Goal: Task Accomplishment & Management: Manage account settings

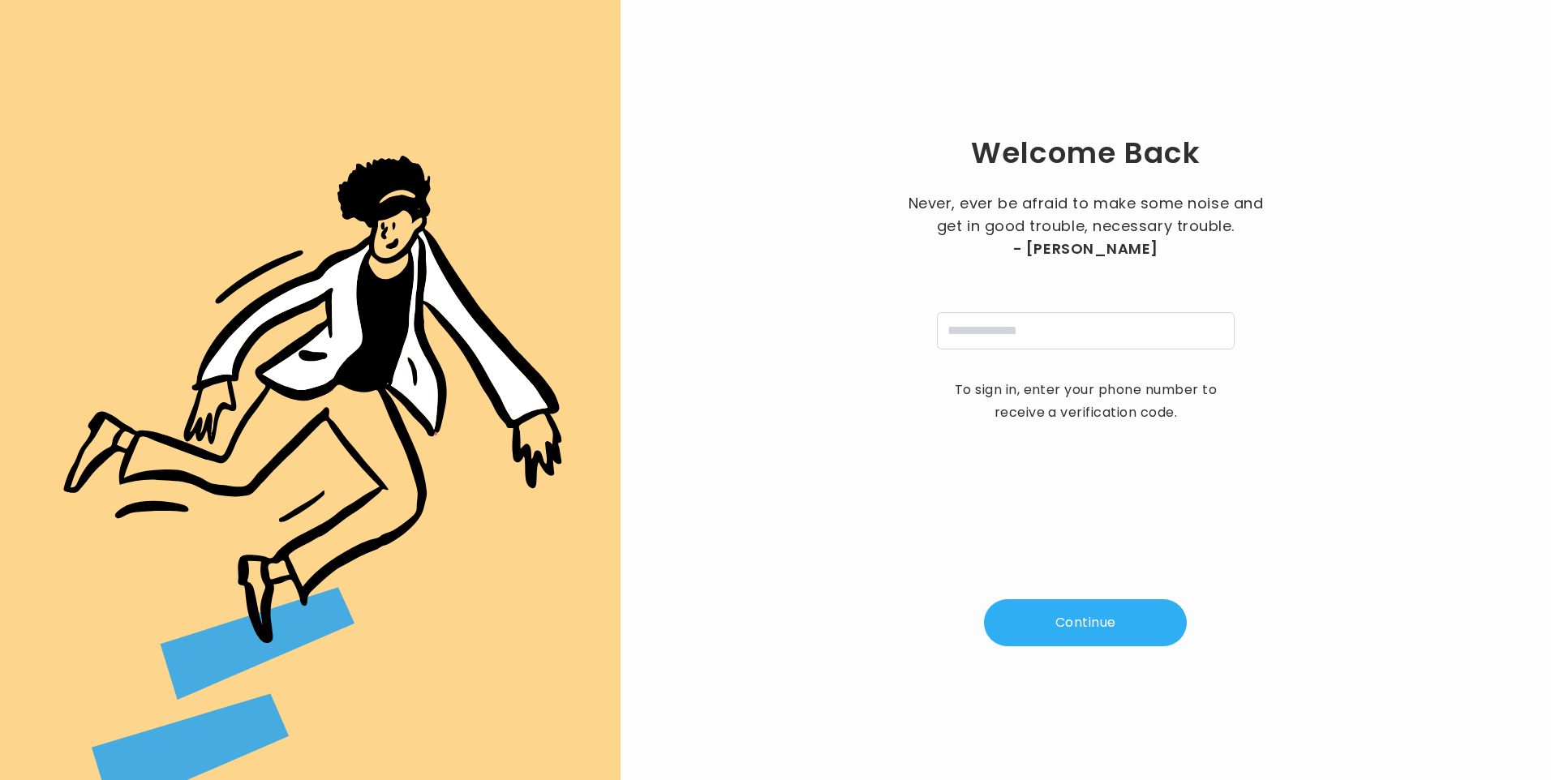
type input "**********"
click at [1051, 614] on button "Continue" at bounding box center [1085, 622] width 203 height 47
type input "*"
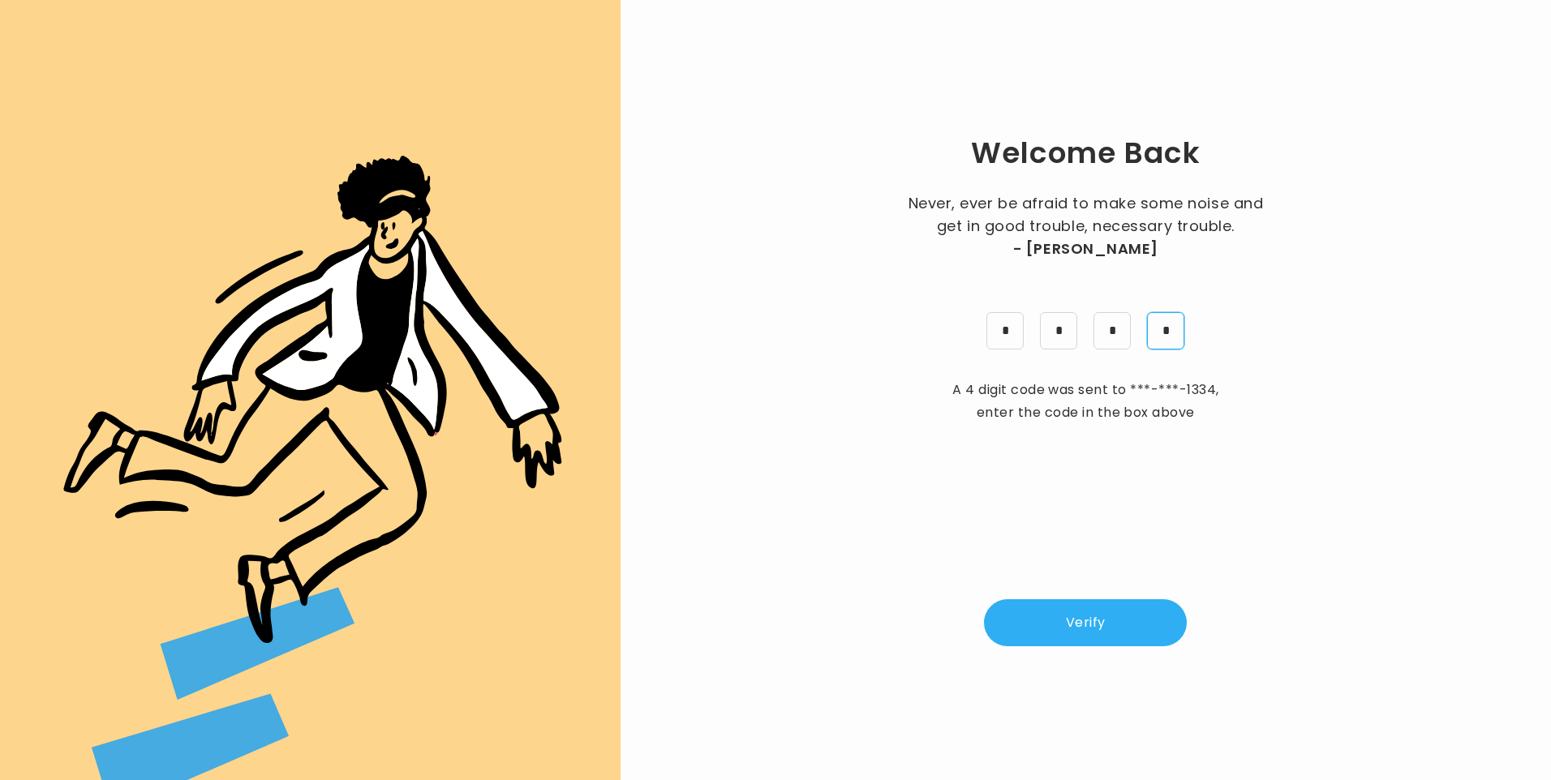
type input "*"
click at [1106, 634] on button "Verify" at bounding box center [1085, 622] width 203 height 47
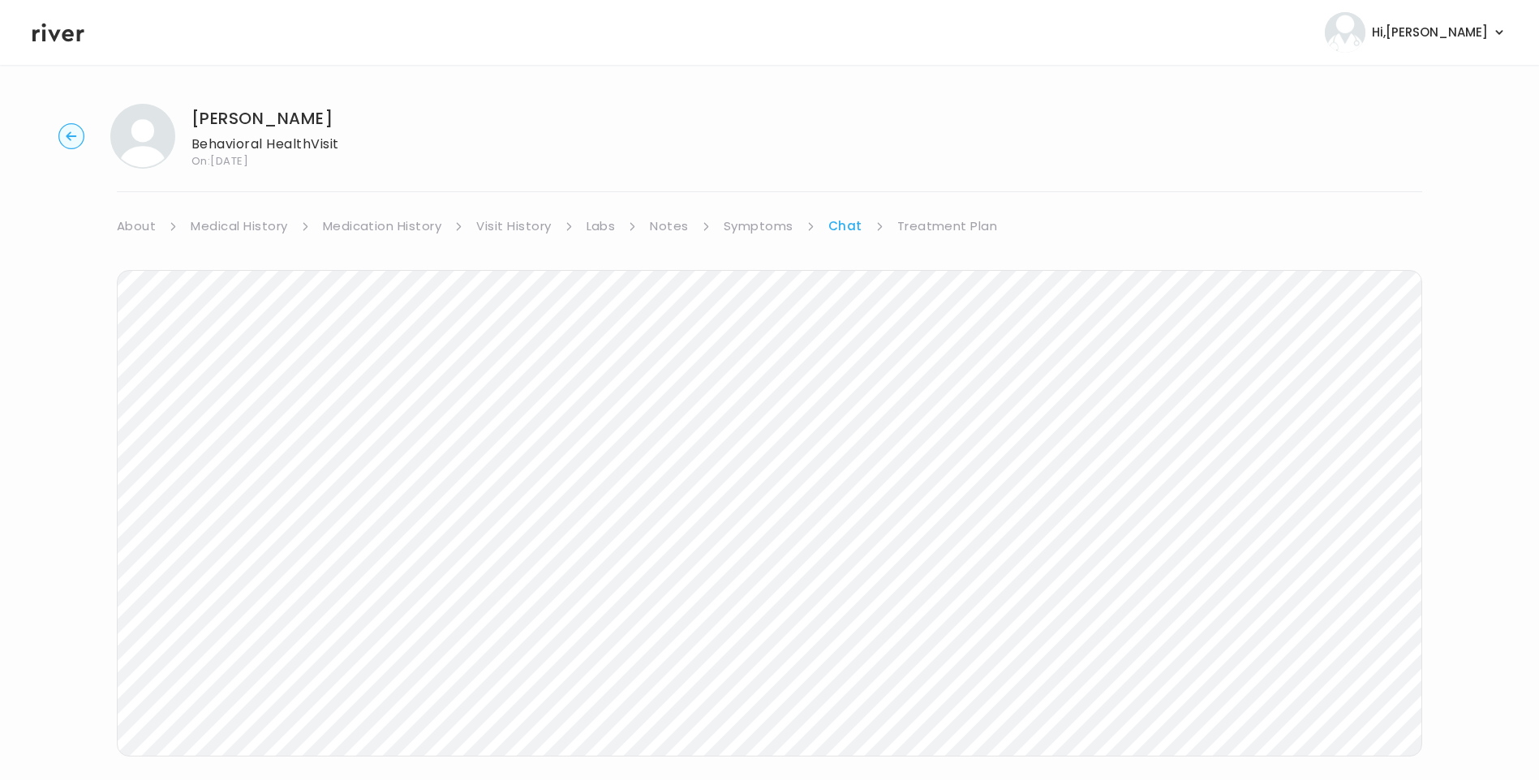
scroll to position [27, 0]
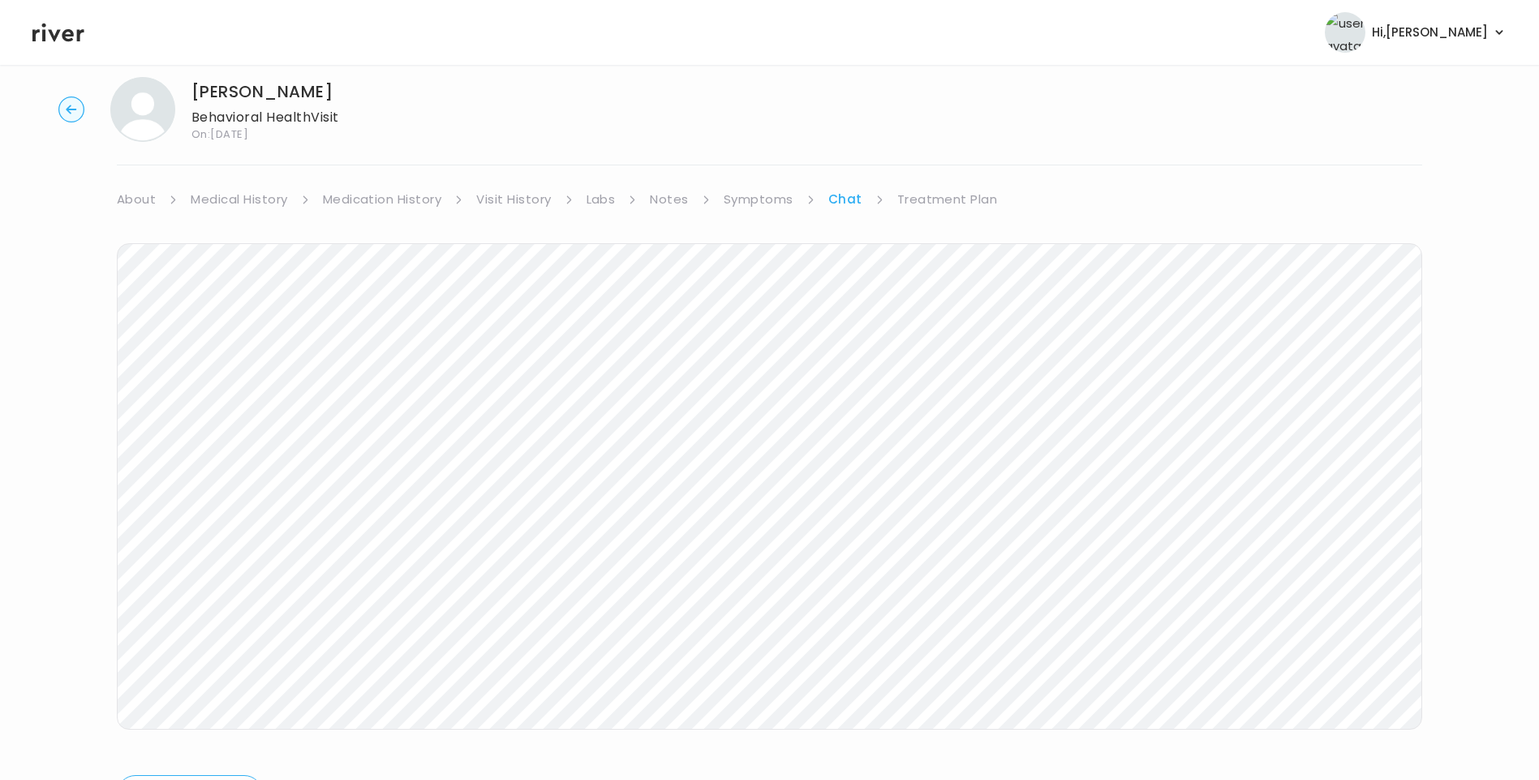
drag, startPoint x: 36, startPoint y: 24, endPoint x: 53, endPoint y: 37, distance: 21.4
click at [36, 24] on icon at bounding box center [58, 32] width 52 height 24
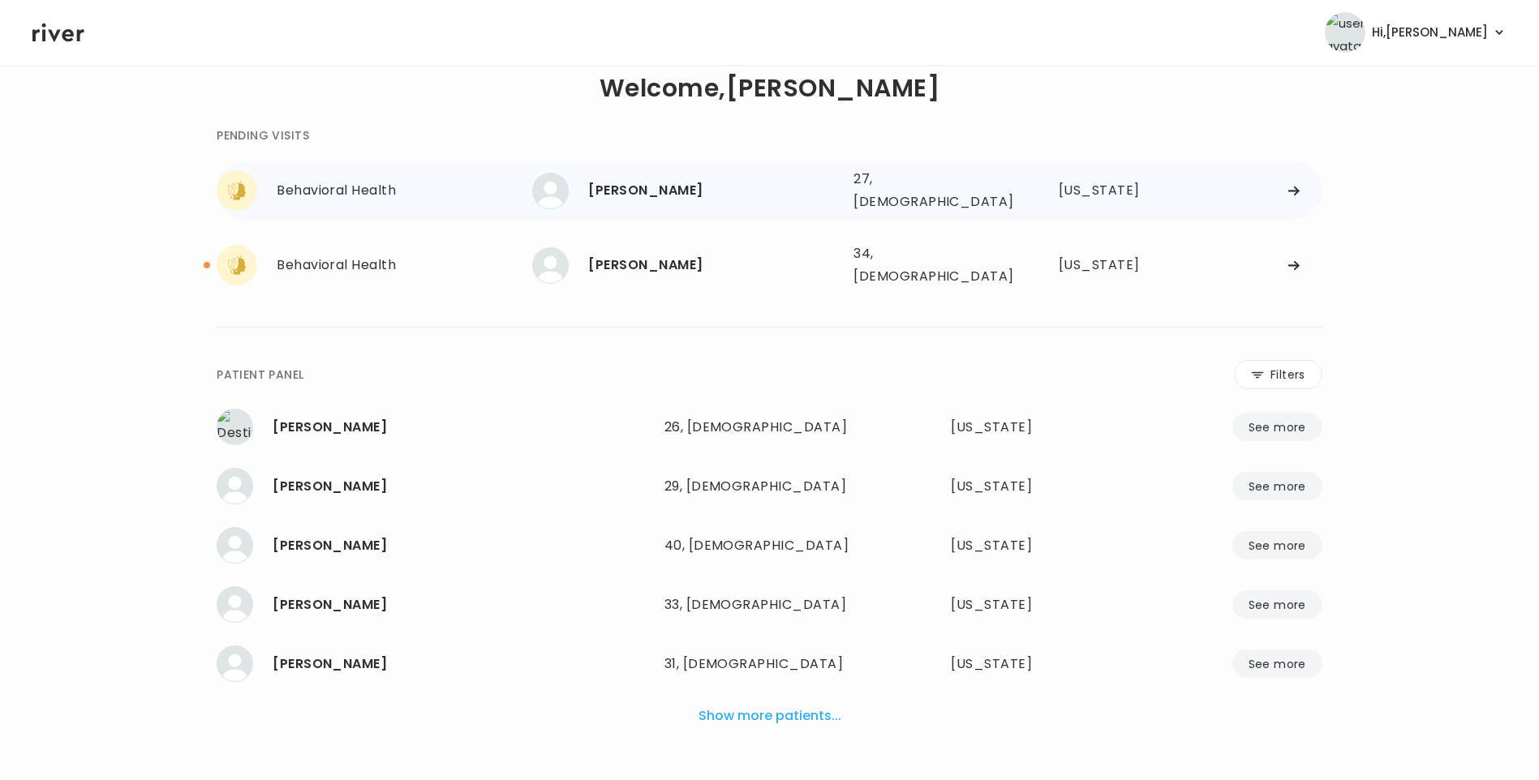
click at [653, 194] on div "[PERSON_NAME]" at bounding box center [714, 190] width 252 height 23
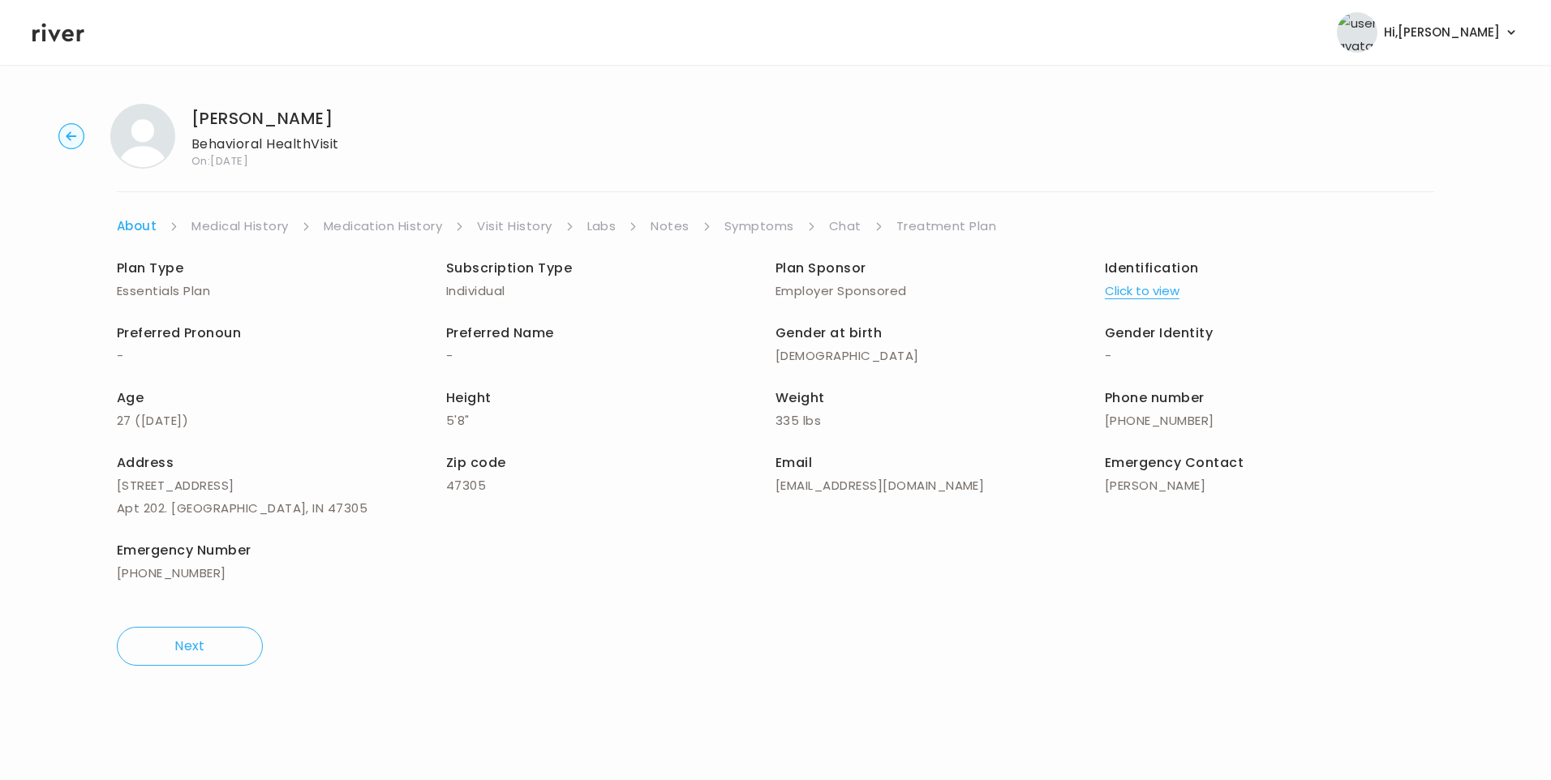
click at [847, 227] on link "Chat" at bounding box center [845, 226] width 32 height 23
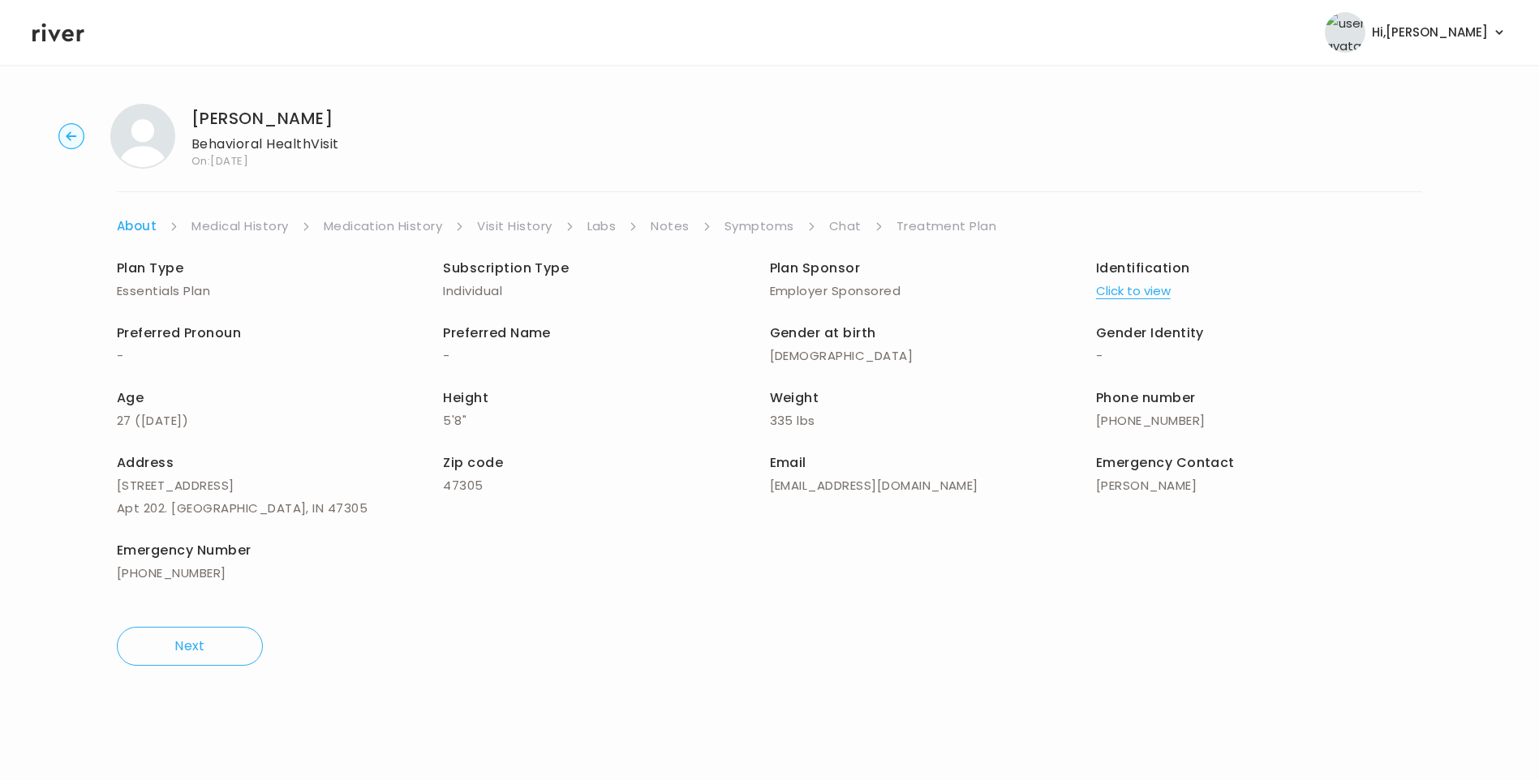
scroll to position [121, 0]
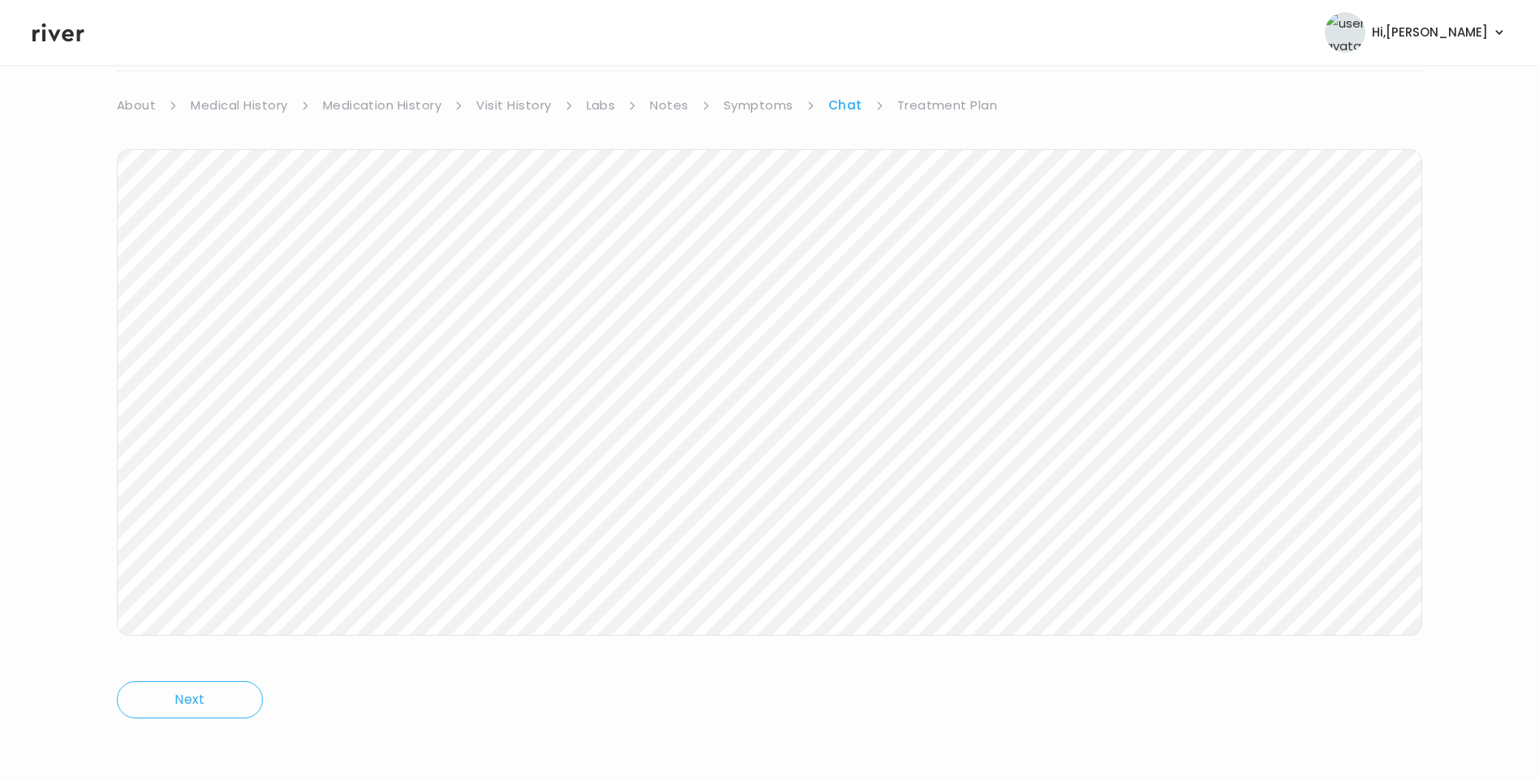
click at [951, 105] on link "Treatment Plan" at bounding box center [947, 105] width 101 height 23
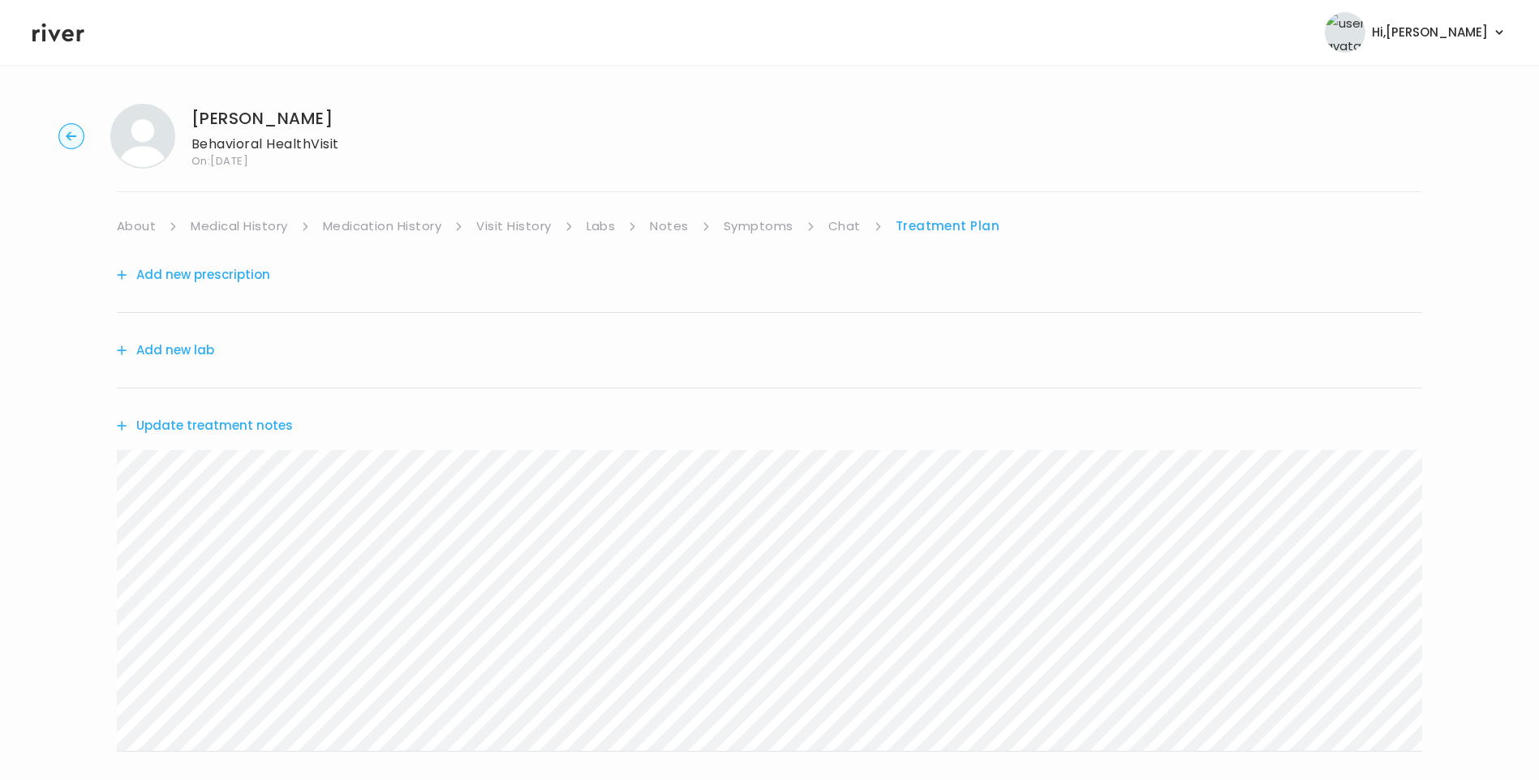
click at [251, 430] on button "Update treatment notes" at bounding box center [205, 425] width 176 height 23
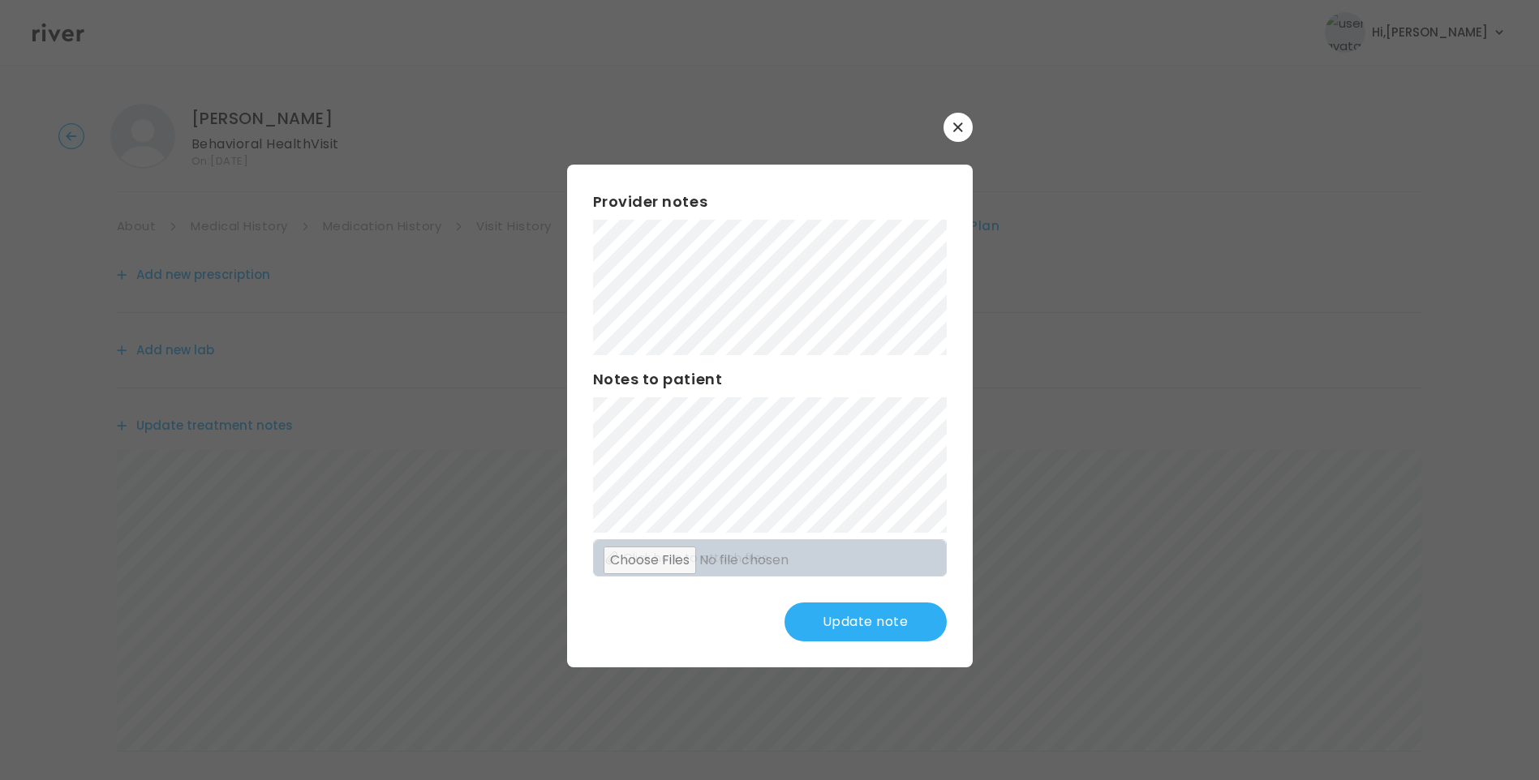
click at [874, 626] on button "Update note" at bounding box center [865, 622] width 162 height 39
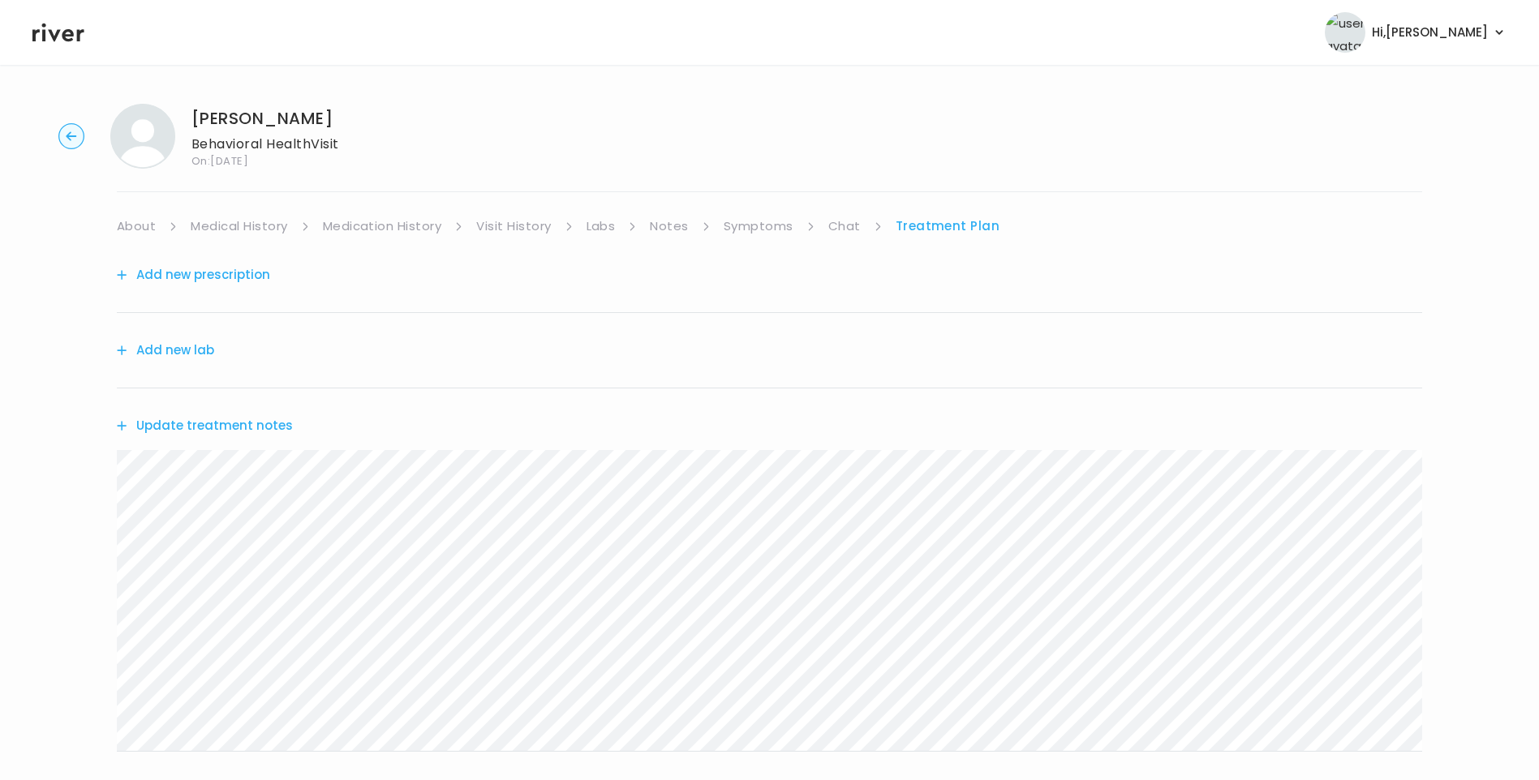
click at [209, 423] on button "Update treatment notes" at bounding box center [205, 425] width 176 height 23
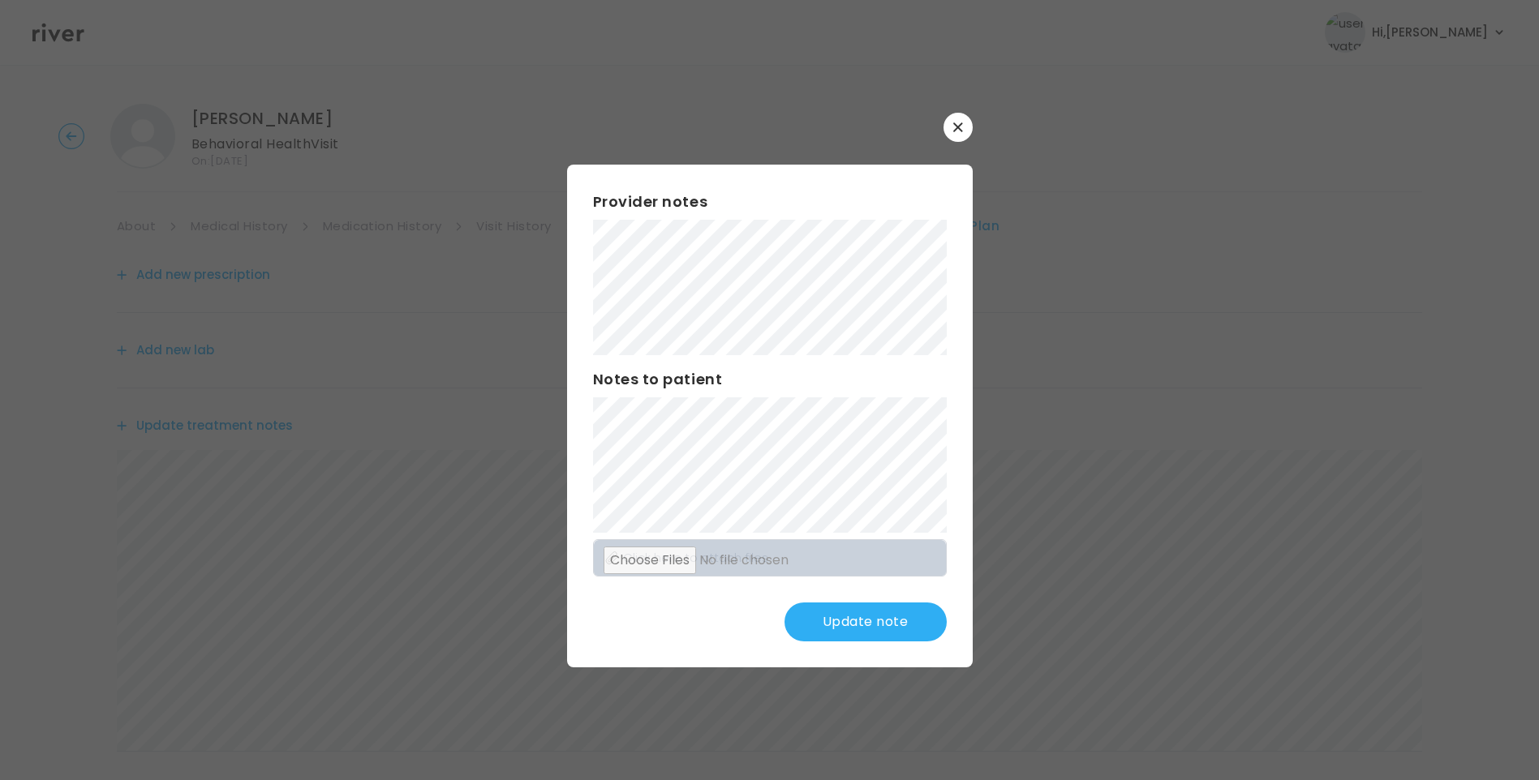
click at [854, 610] on button "Update note" at bounding box center [865, 622] width 162 height 39
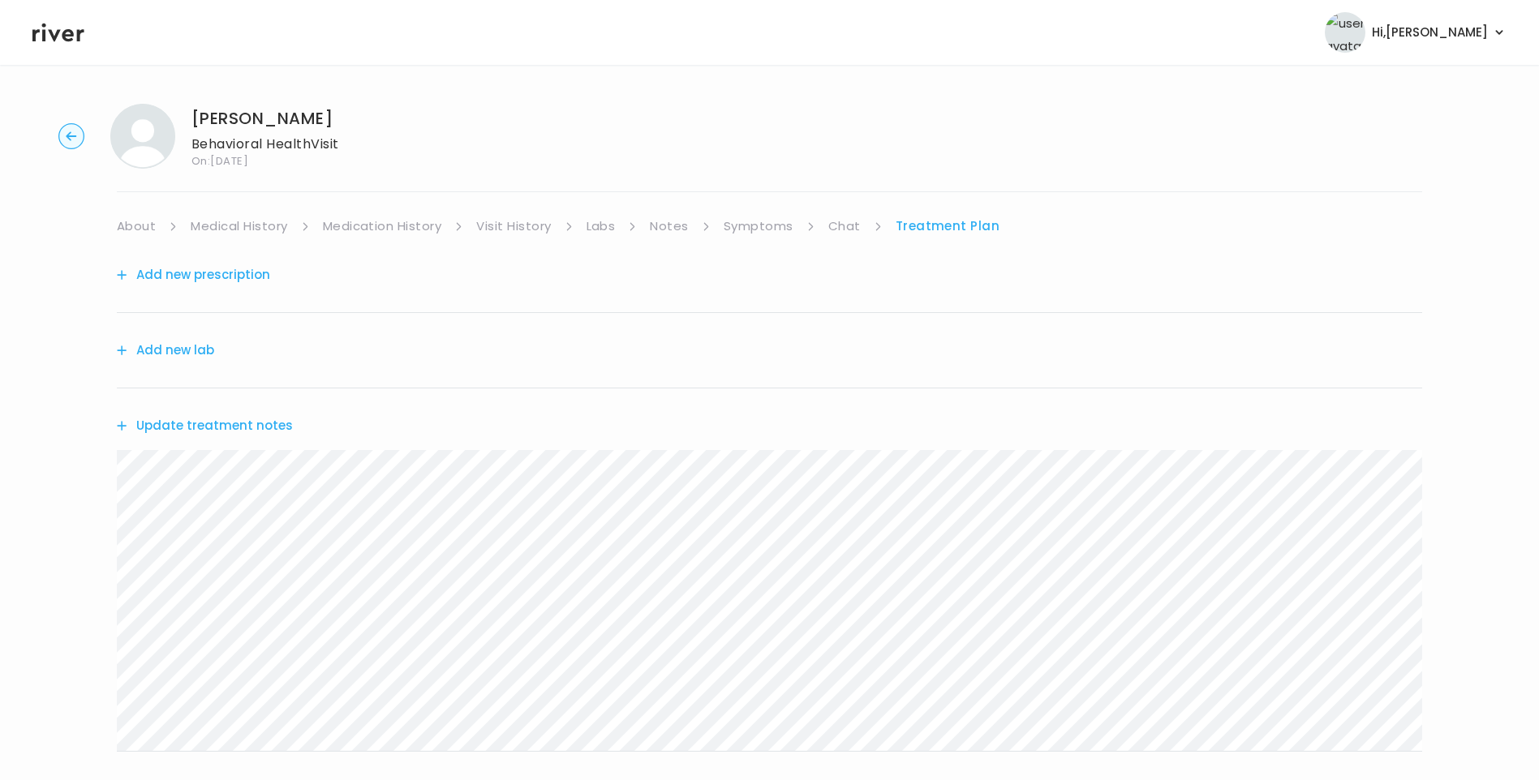
click at [270, 427] on button "Update treatment notes" at bounding box center [205, 425] width 176 height 23
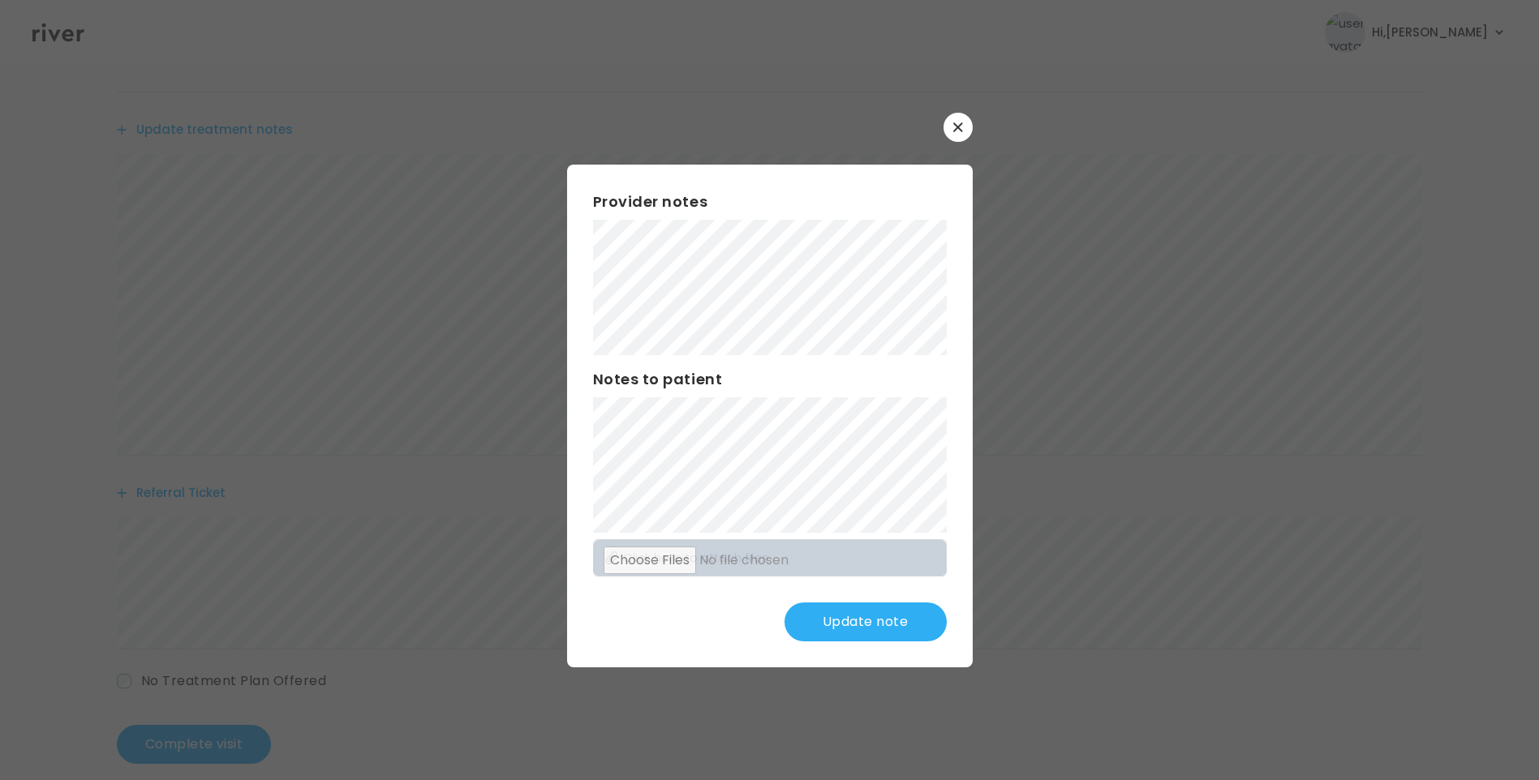
scroll to position [319, 0]
click at [900, 621] on button "Update note" at bounding box center [865, 622] width 162 height 39
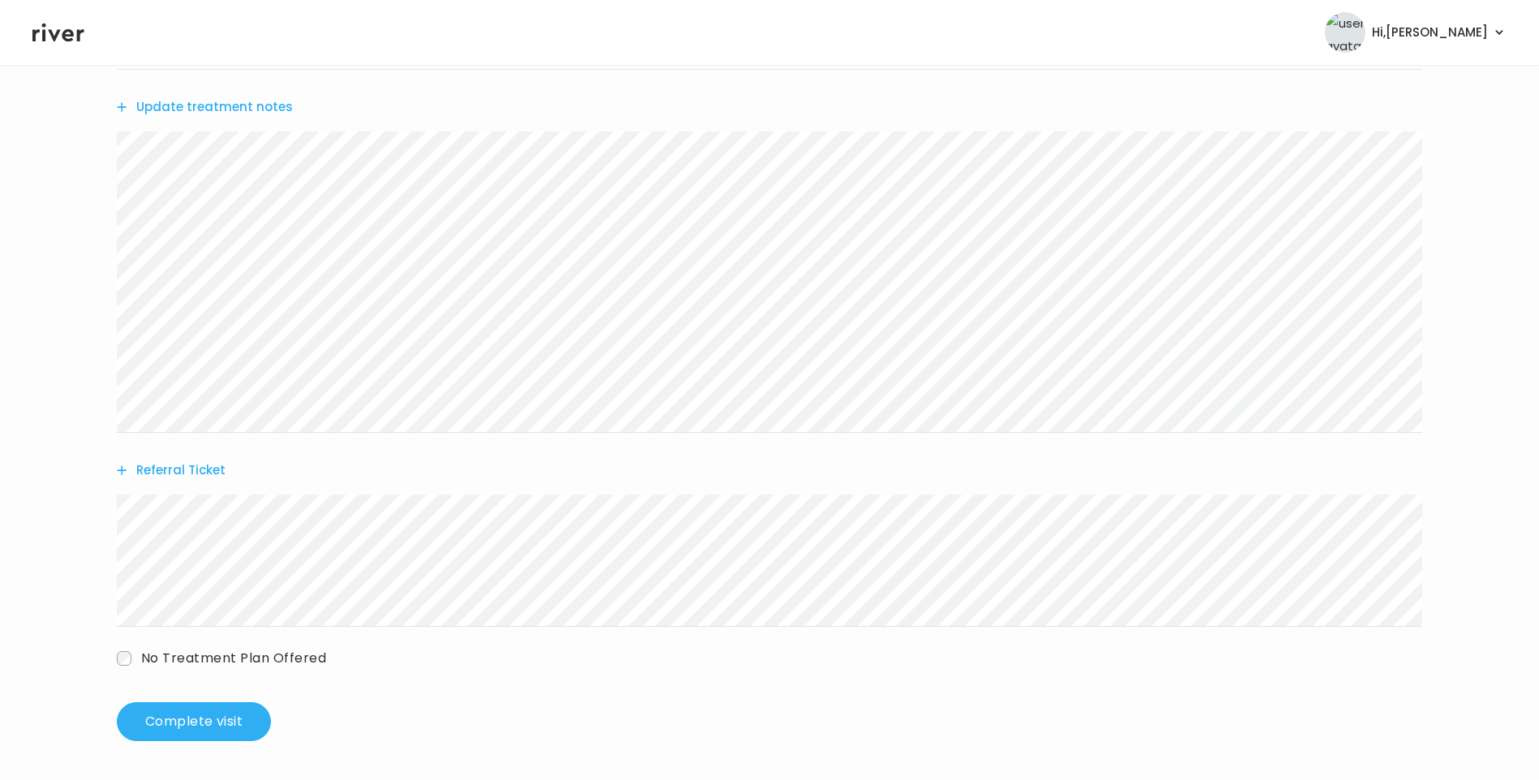
scroll to position [0, 0]
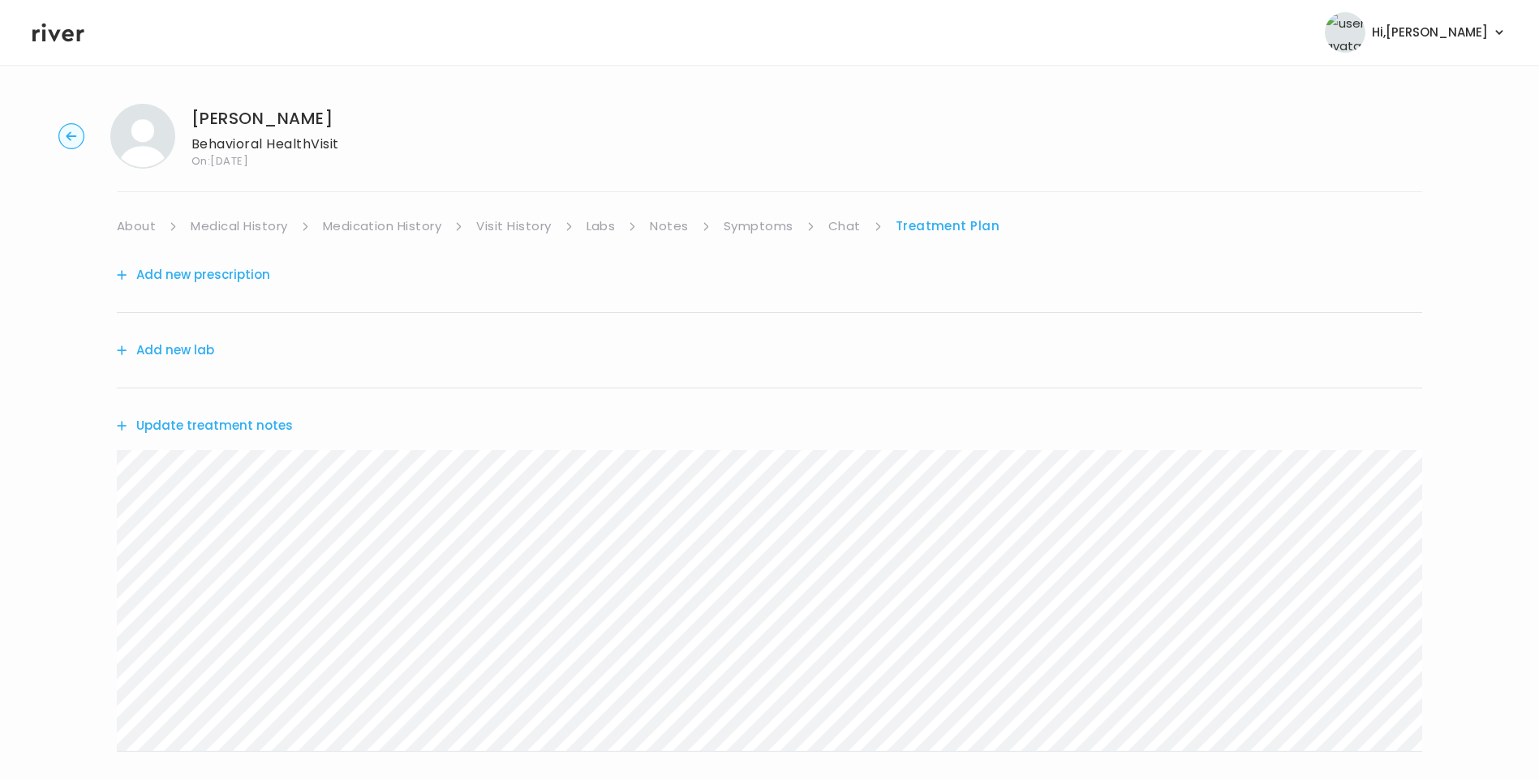
click at [841, 225] on link "Chat" at bounding box center [844, 226] width 32 height 23
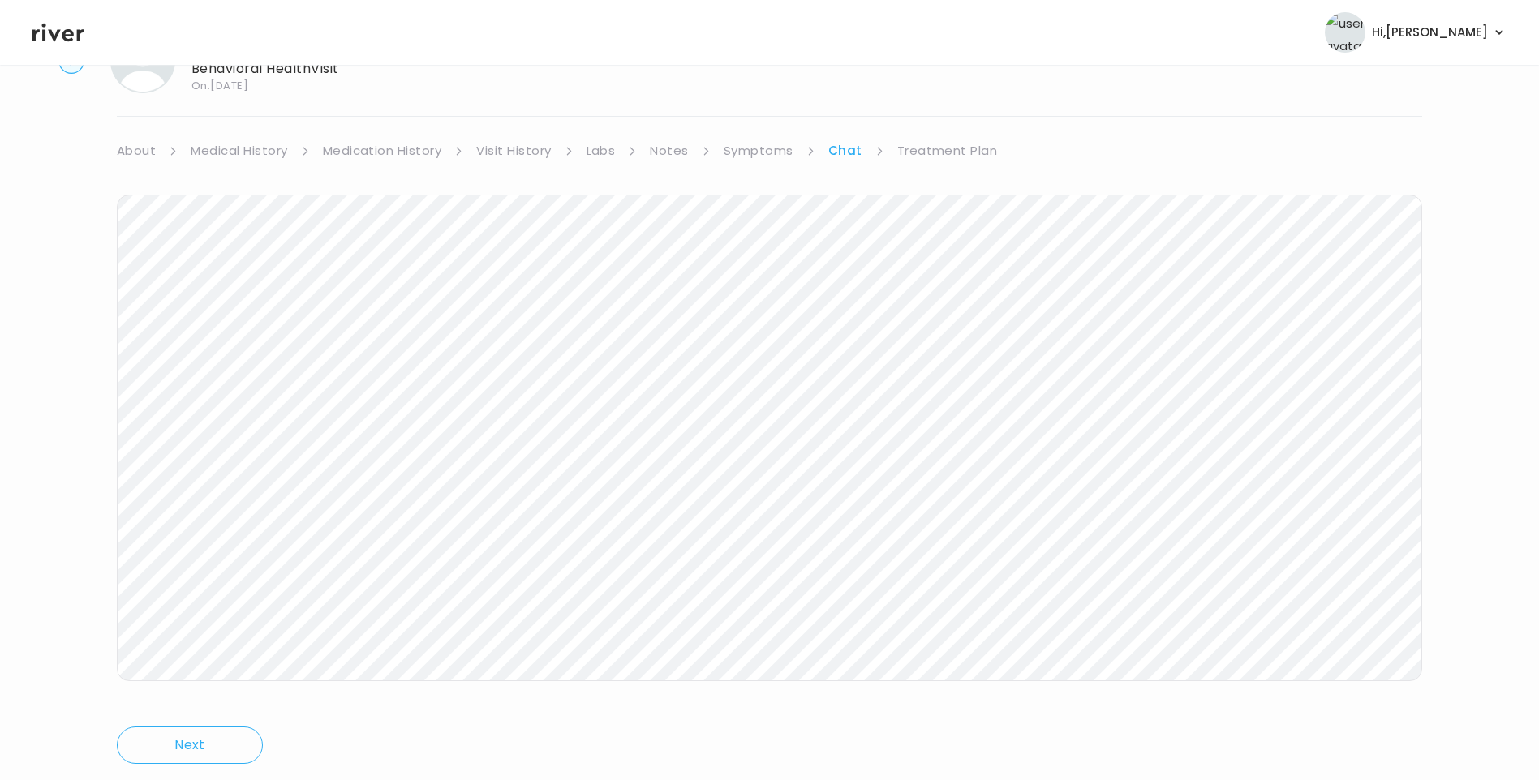
scroll to position [121, 0]
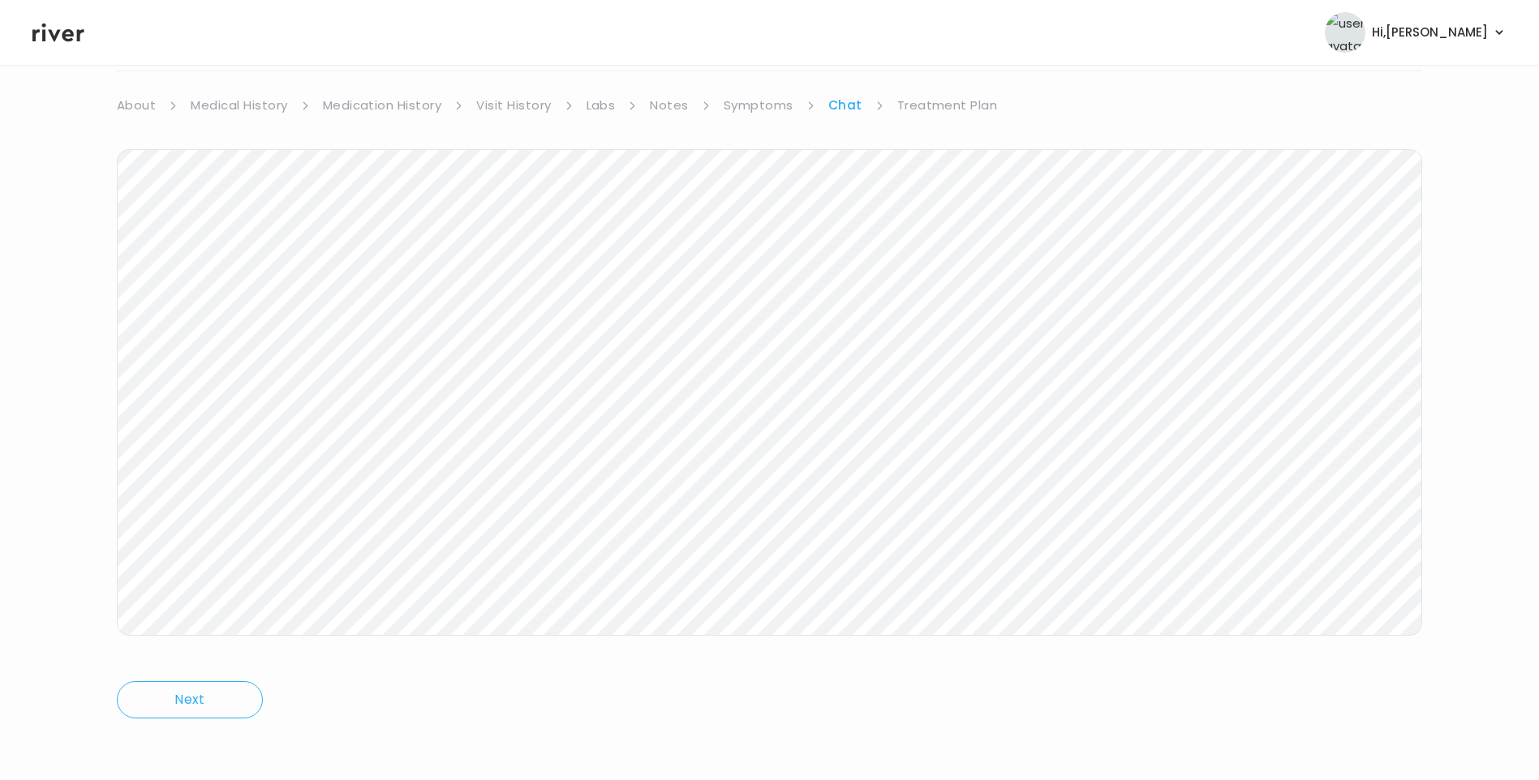
click at [951, 104] on link "Treatment Plan" at bounding box center [947, 105] width 101 height 23
click at [258, 302] on button "Update treatment notes" at bounding box center [205, 305] width 176 height 23
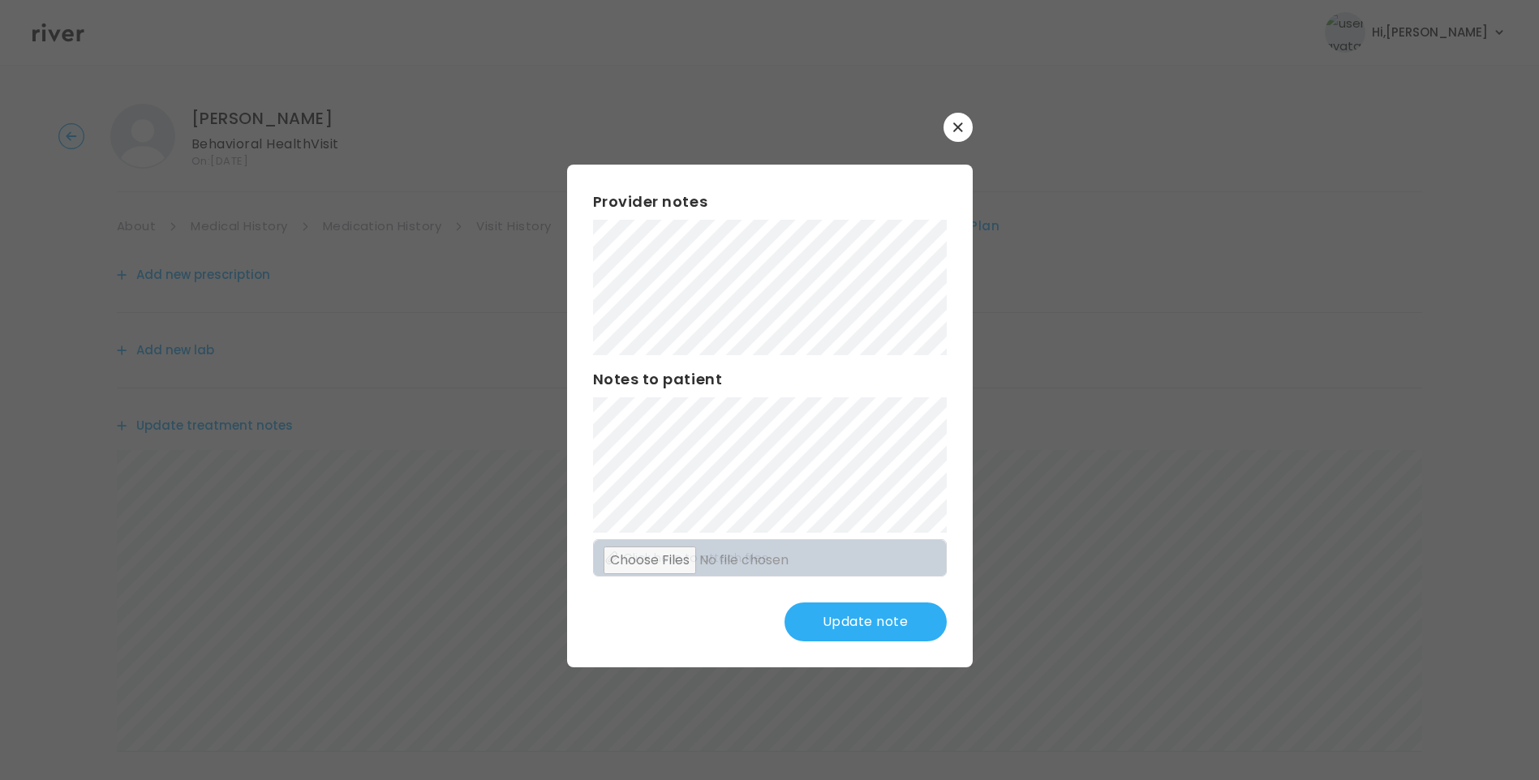
click at [908, 616] on button "Update note" at bounding box center [865, 622] width 162 height 39
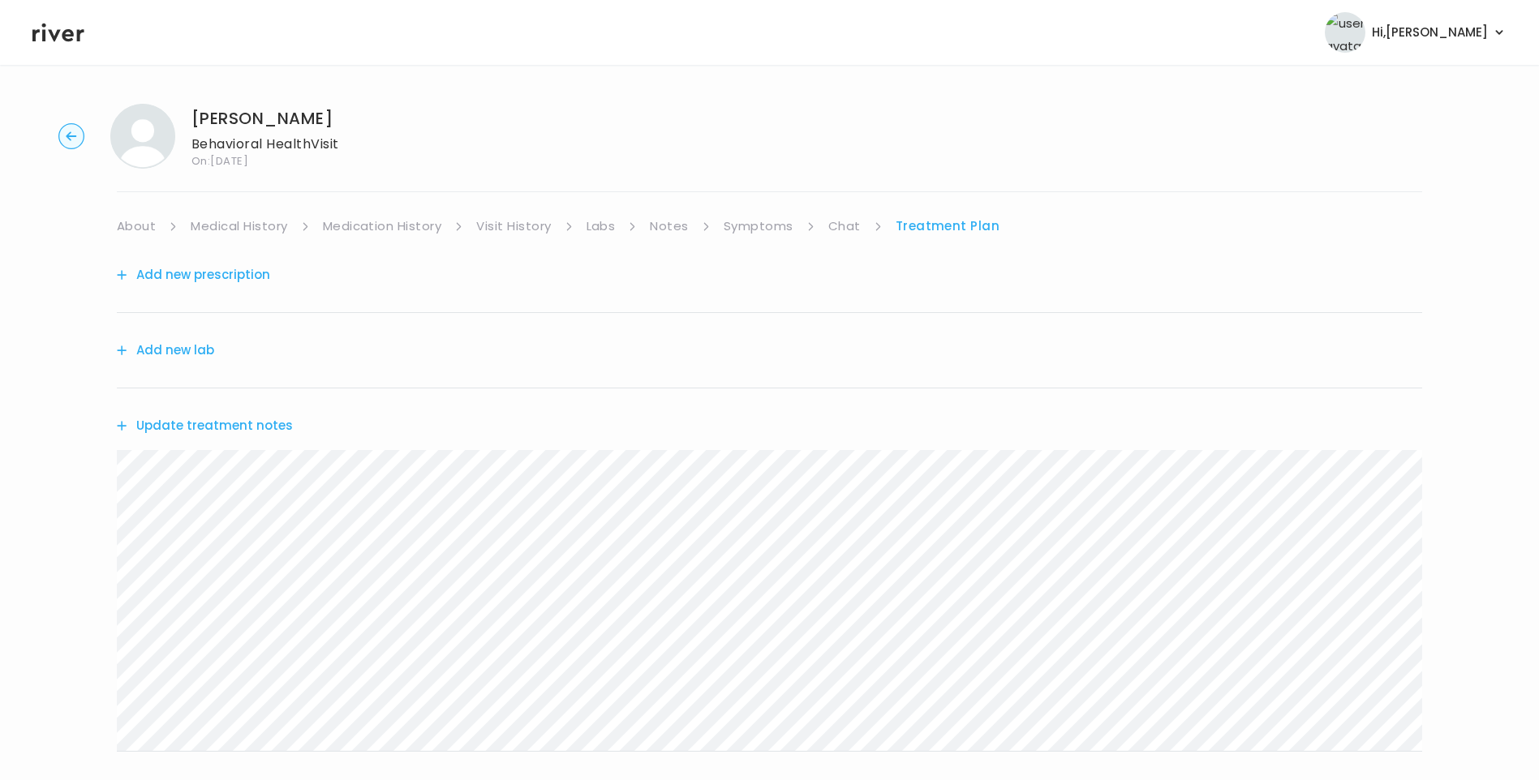
scroll to position [319, 0]
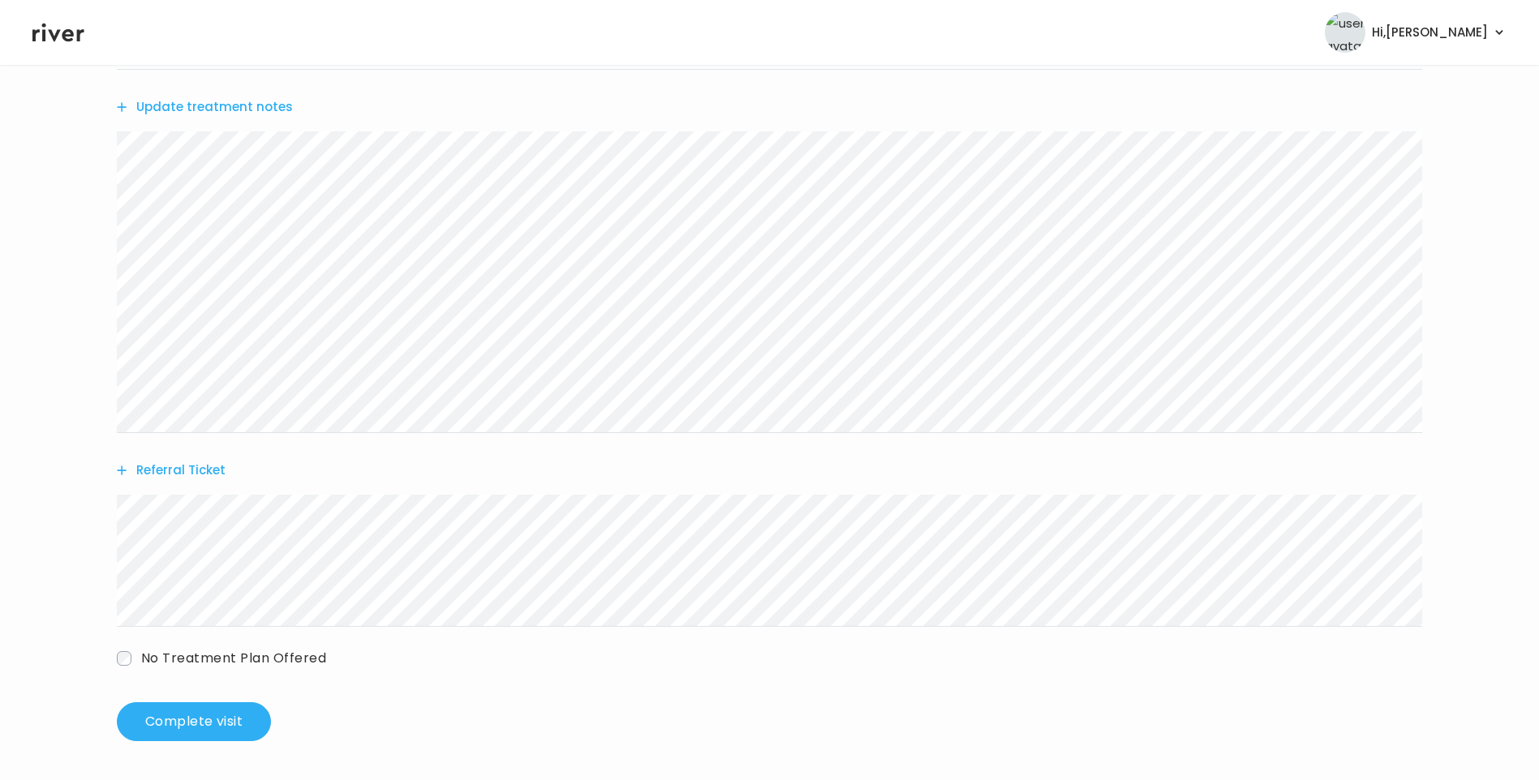
click at [278, 110] on button "Update treatment notes" at bounding box center [205, 107] width 176 height 23
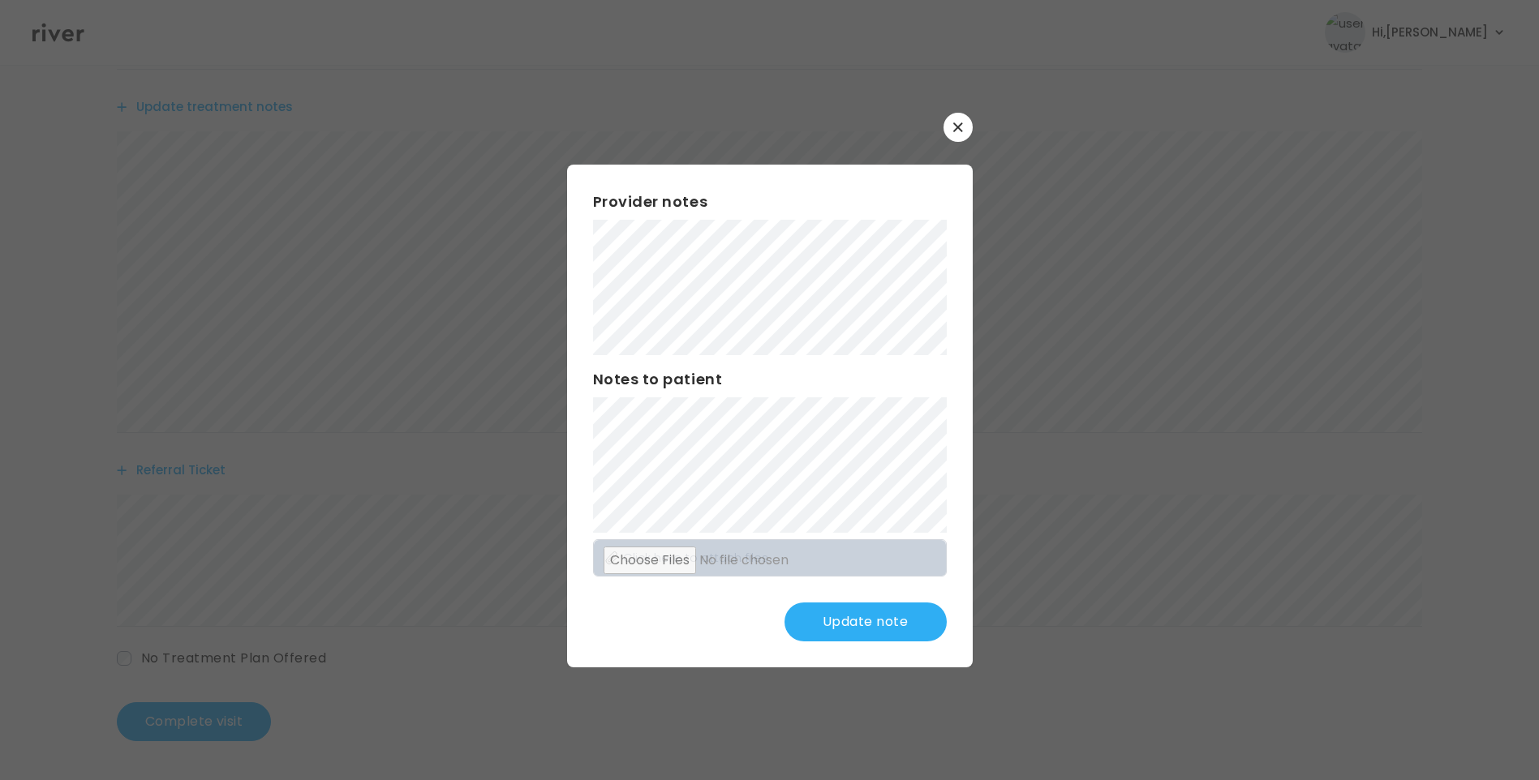
click at [904, 616] on button "Update note" at bounding box center [865, 622] width 162 height 39
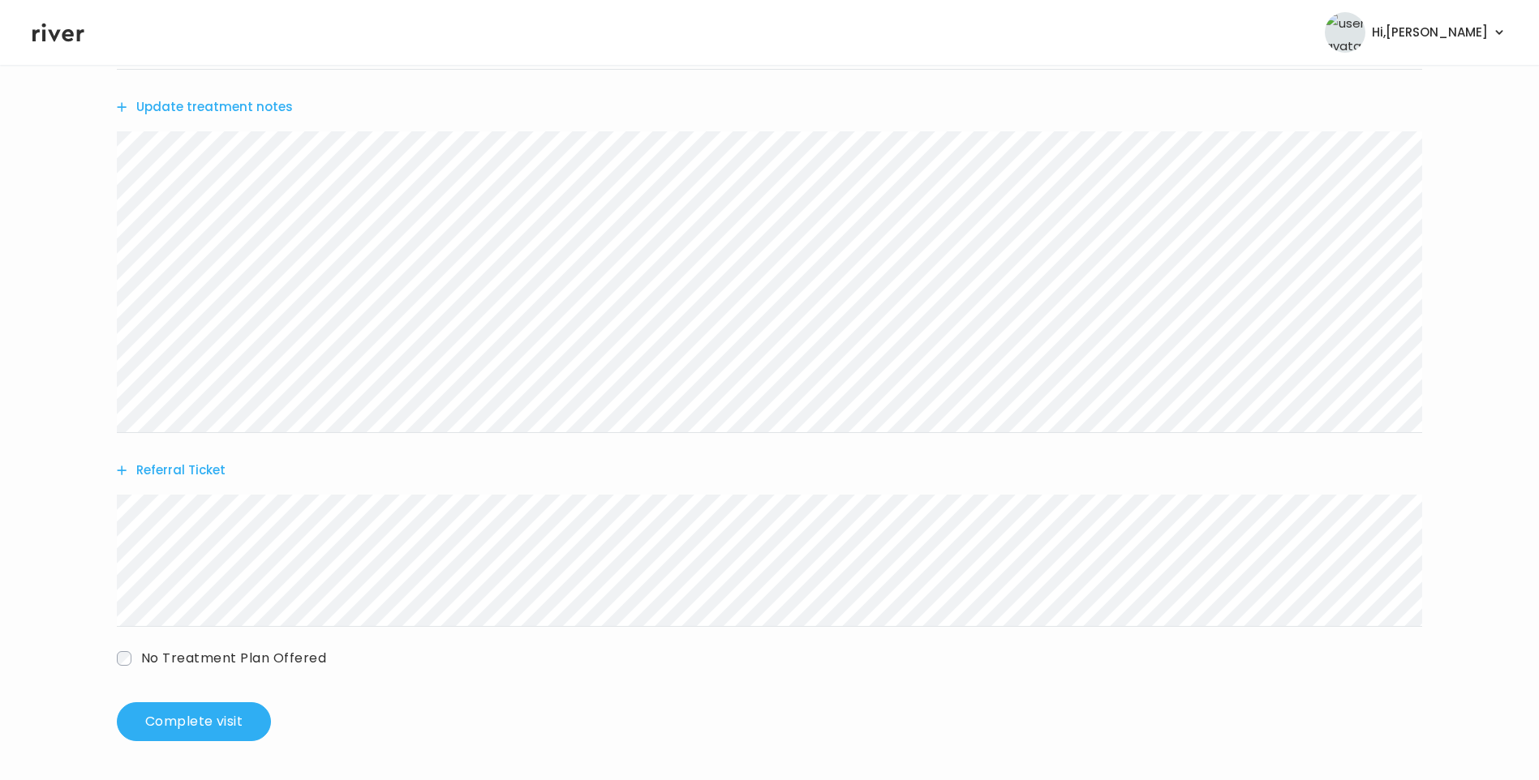
scroll to position [0, 0]
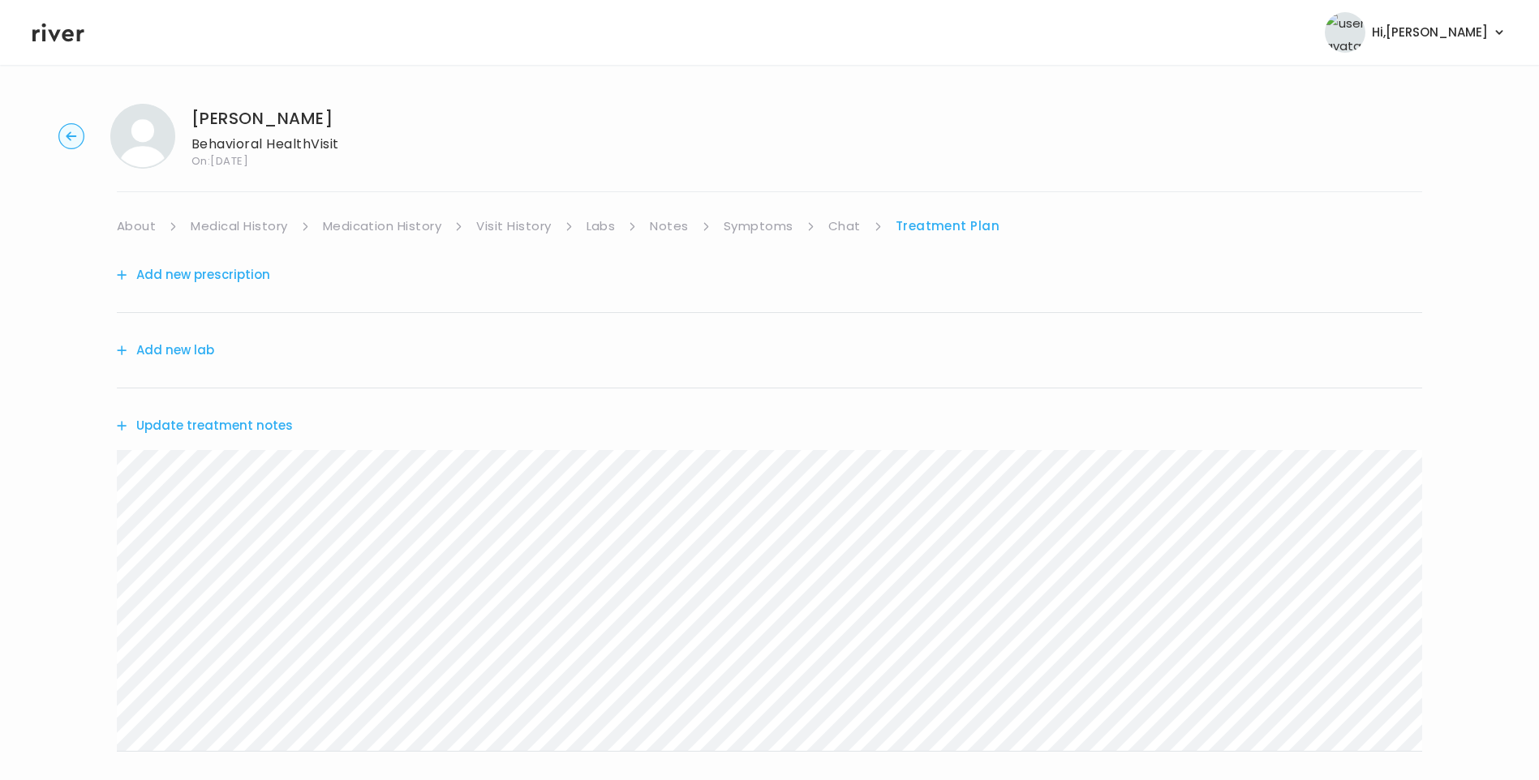
click at [840, 222] on link "Chat" at bounding box center [844, 226] width 32 height 23
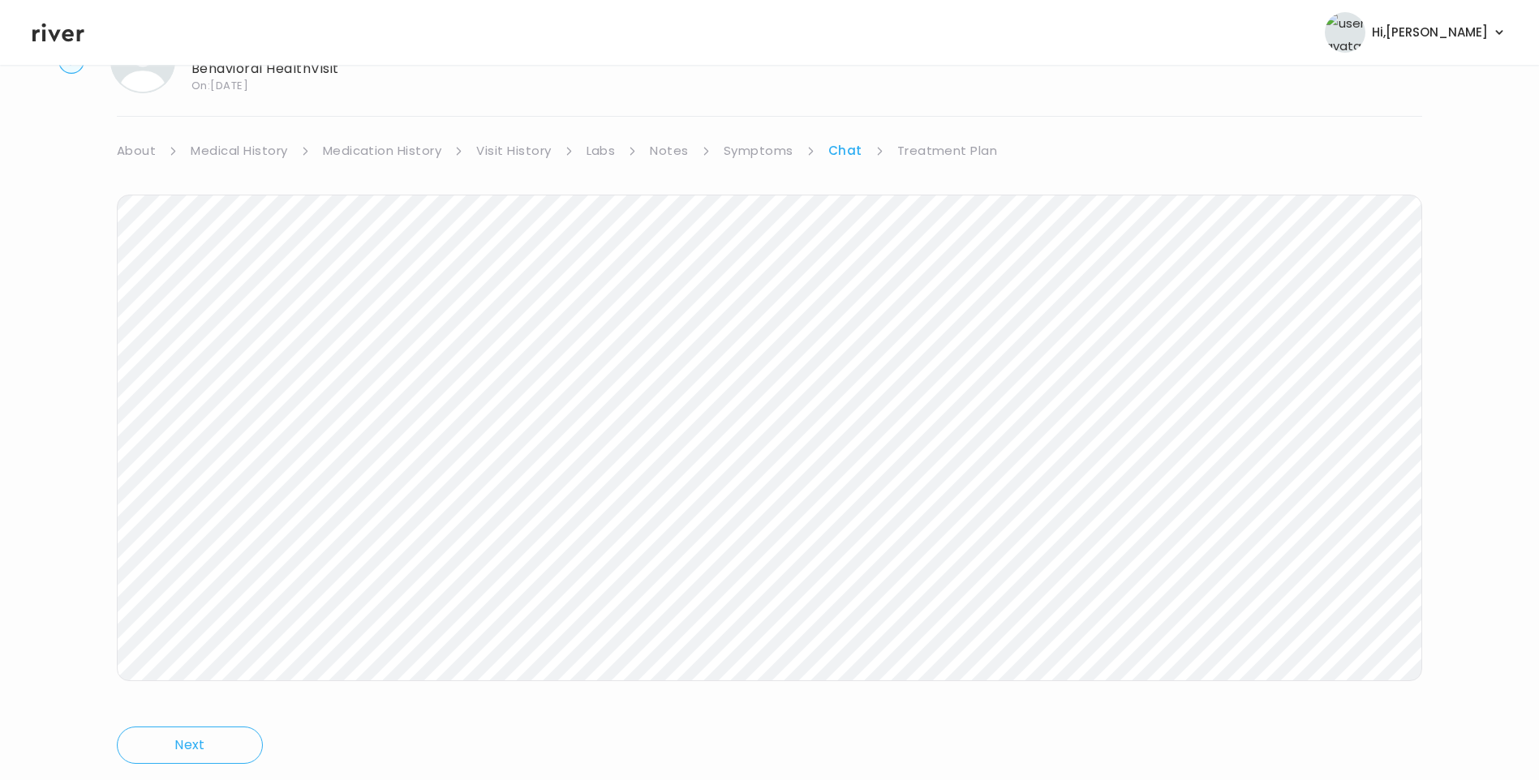
scroll to position [121, 0]
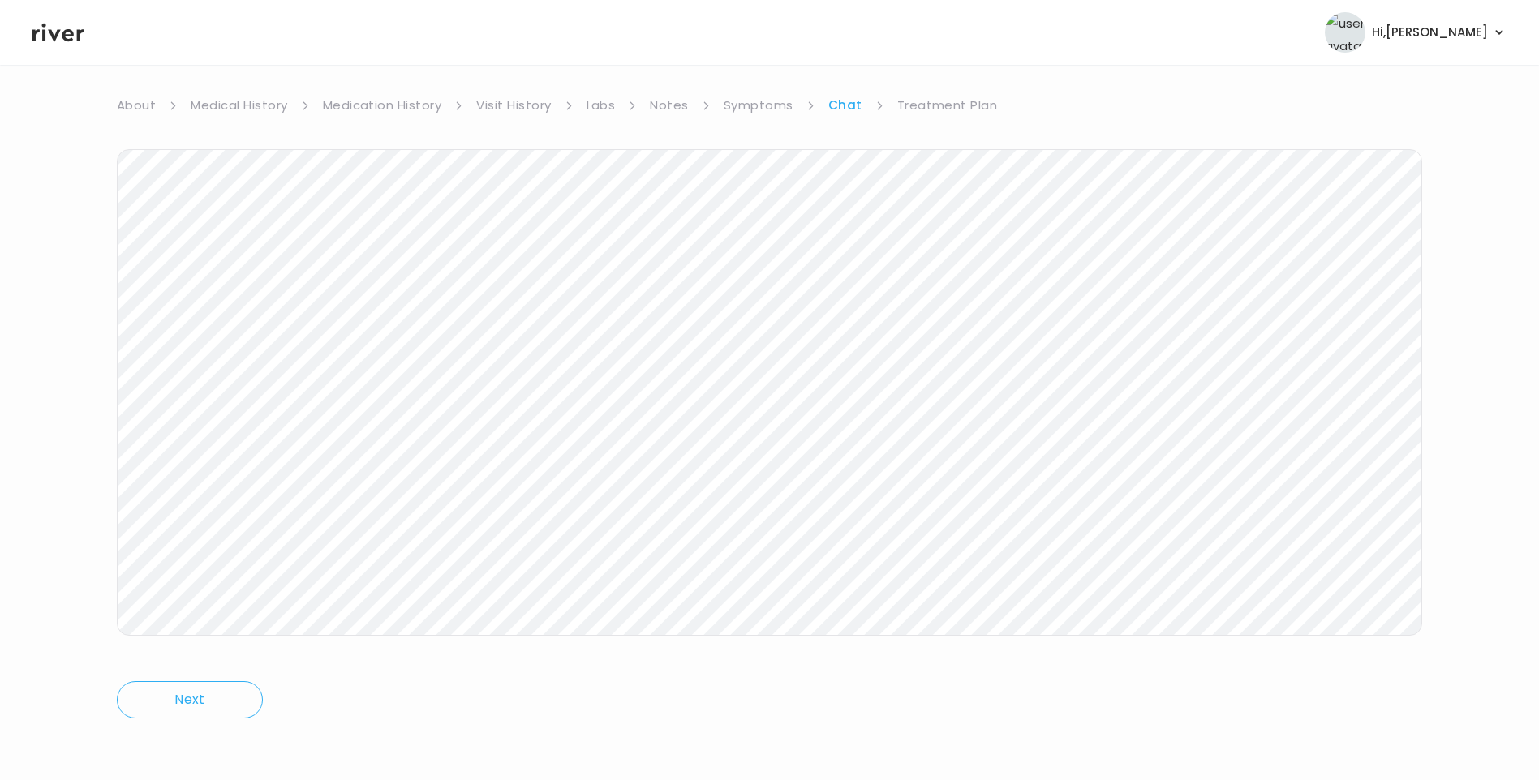
click at [955, 105] on link "Treatment Plan" at bounding box center [947, 105] width 101 height 23
click at [261, 301] on button "Update treatment notes" at bounding box center [205, 305] width 176 height 23
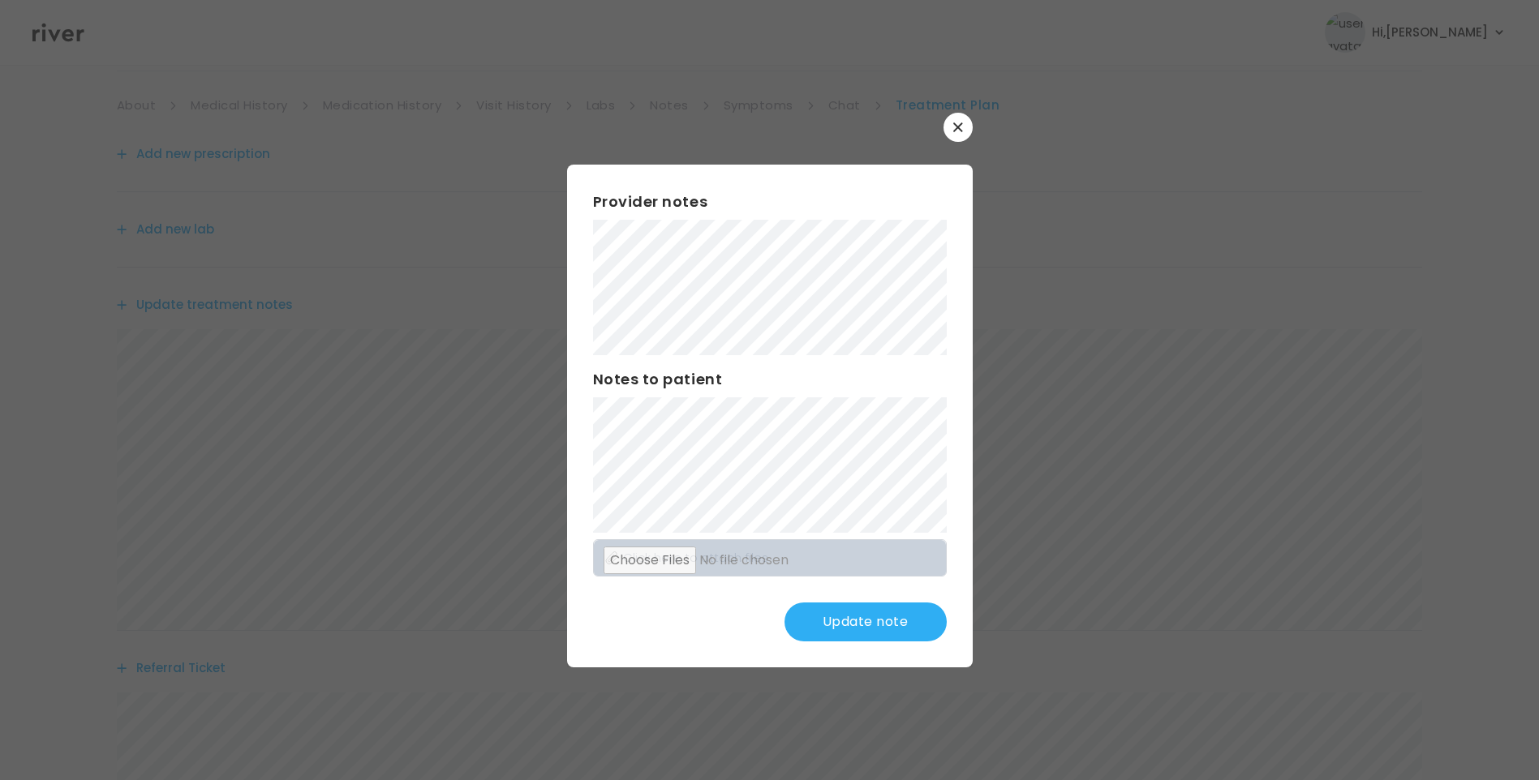
click at [916, 621] on button "Update note" at bounding box center [865, 622] width 162 height 39
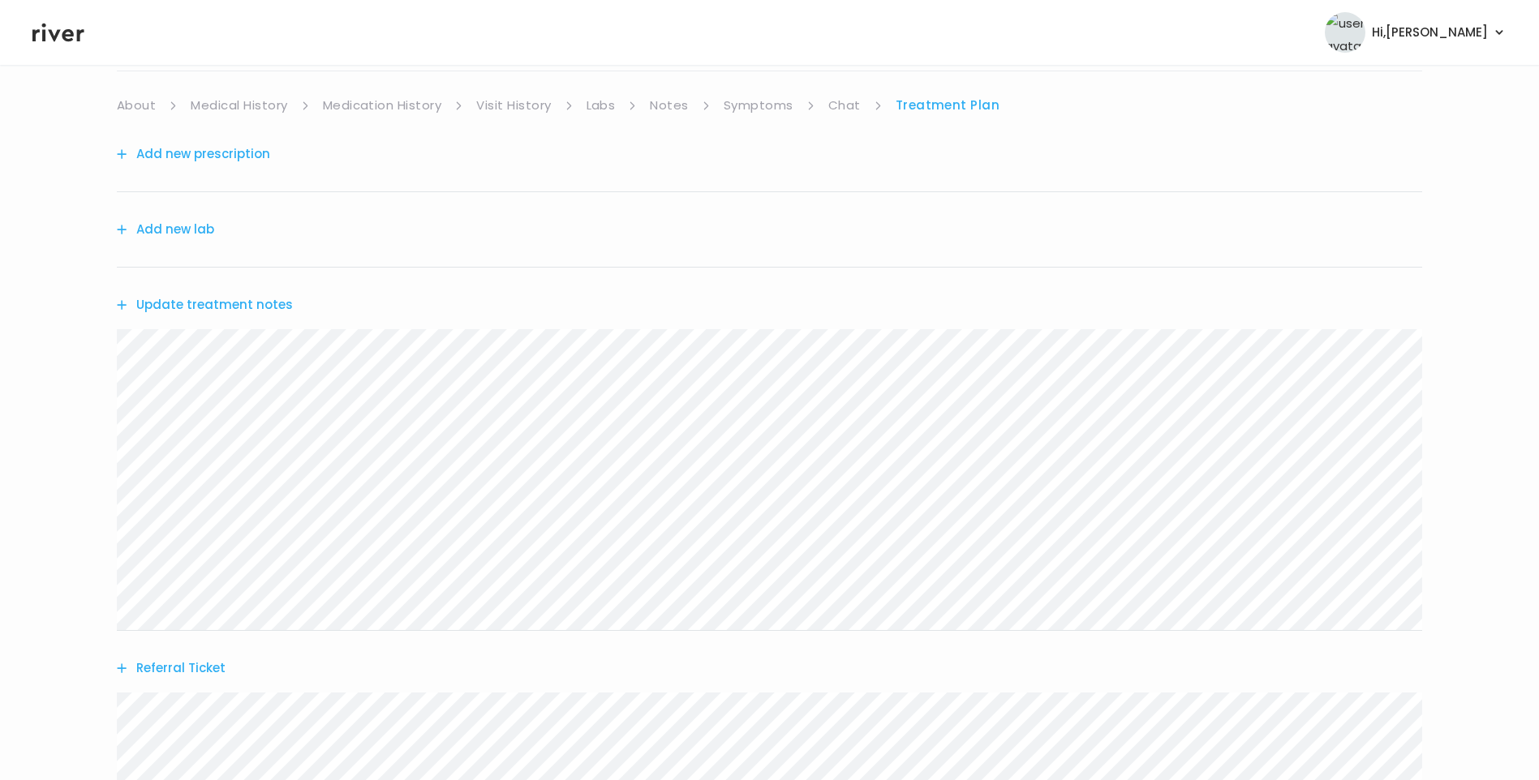
click at [842, 105] on link "Chat" at bounding box center [844, 105] width 32 height 23
click at [930, 109] on link "Treatment Plan" at bounding box center [947, 105] width 101 height 23
click at [129, 108] on link "About" at bounding box center [136, 105] width 39 height 23
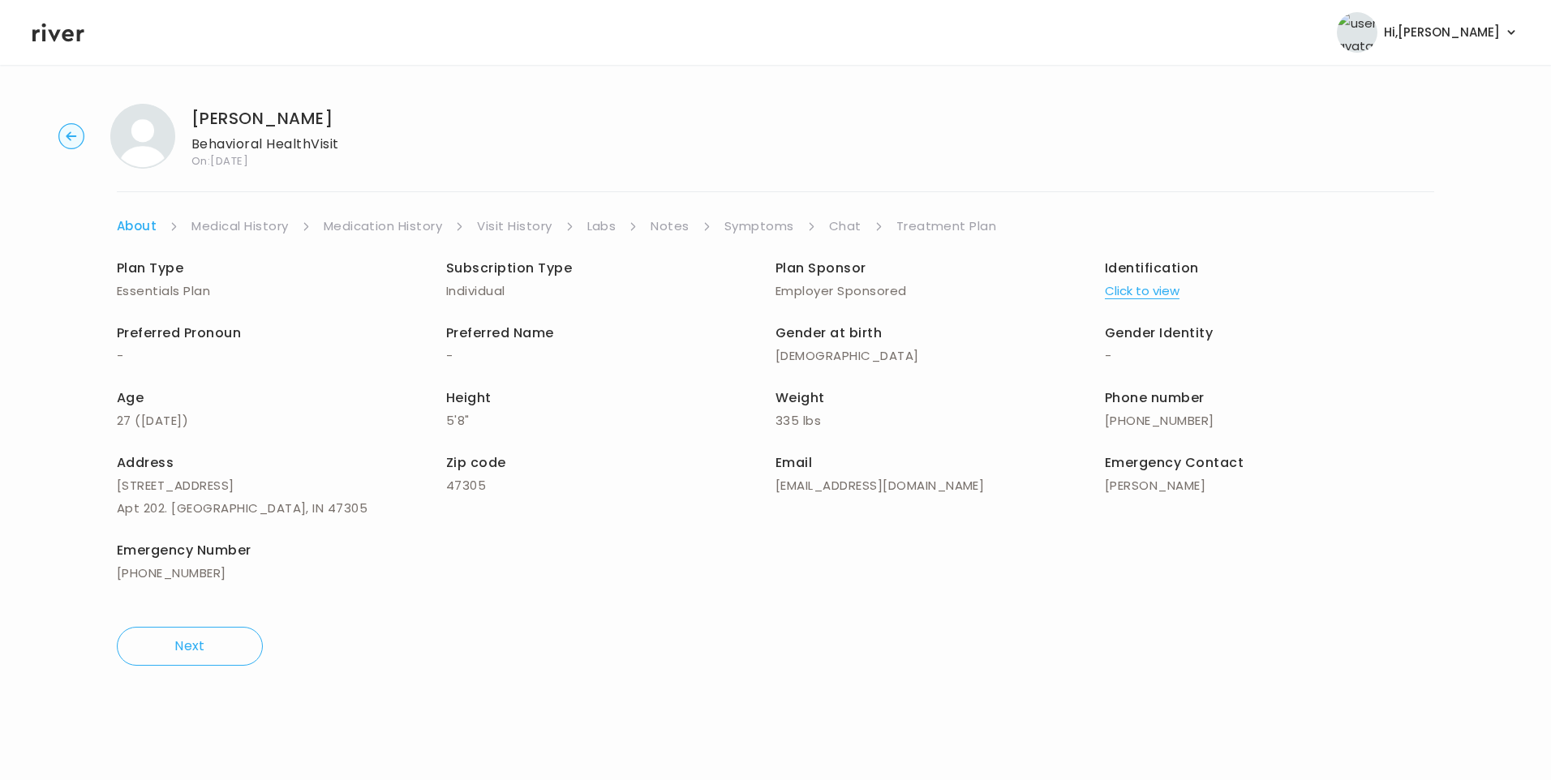
click at [913, 230] on link "Treatment Plan" at bounding box center [946, 226] width 101 height 23
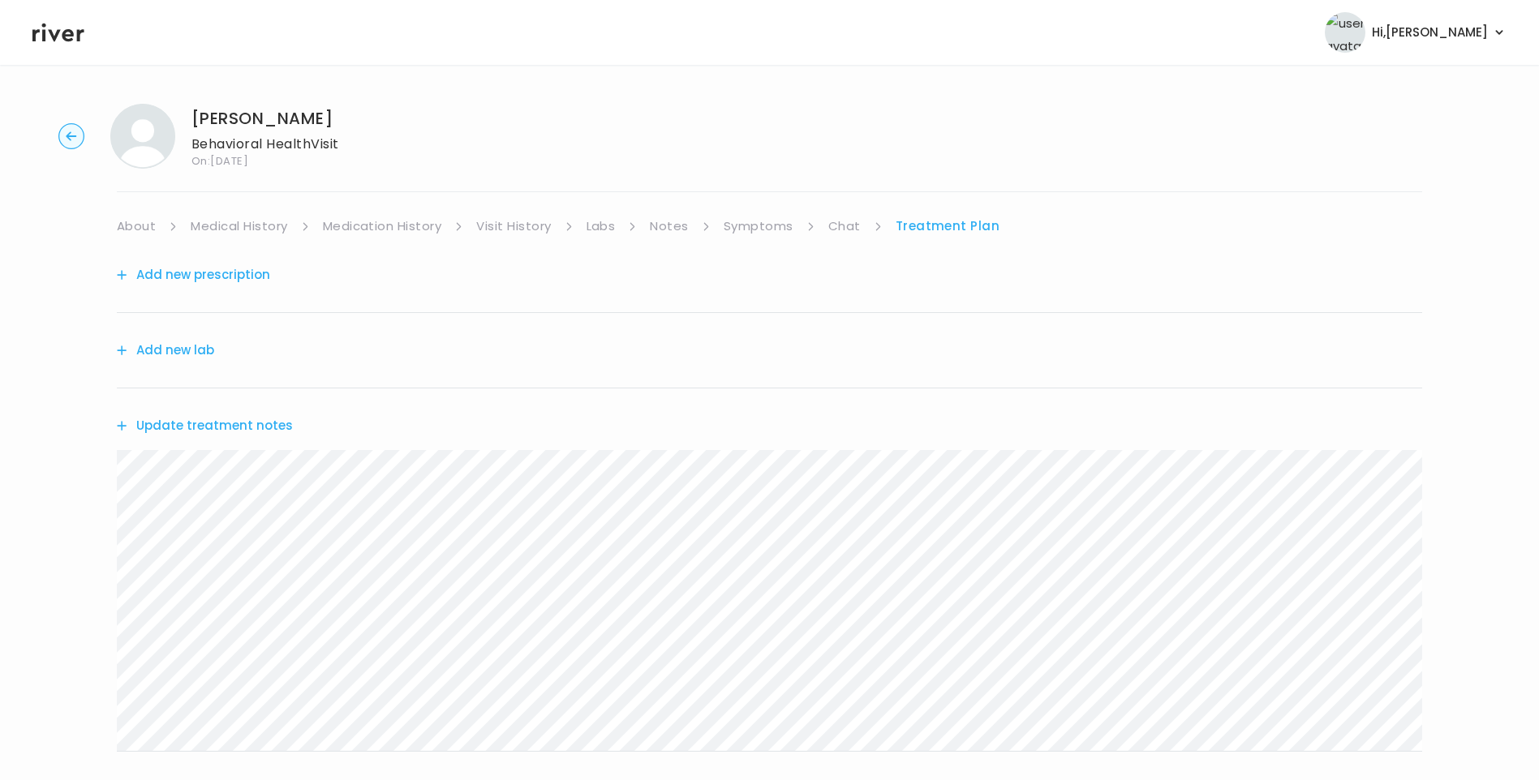
scroll to position [319, 0]
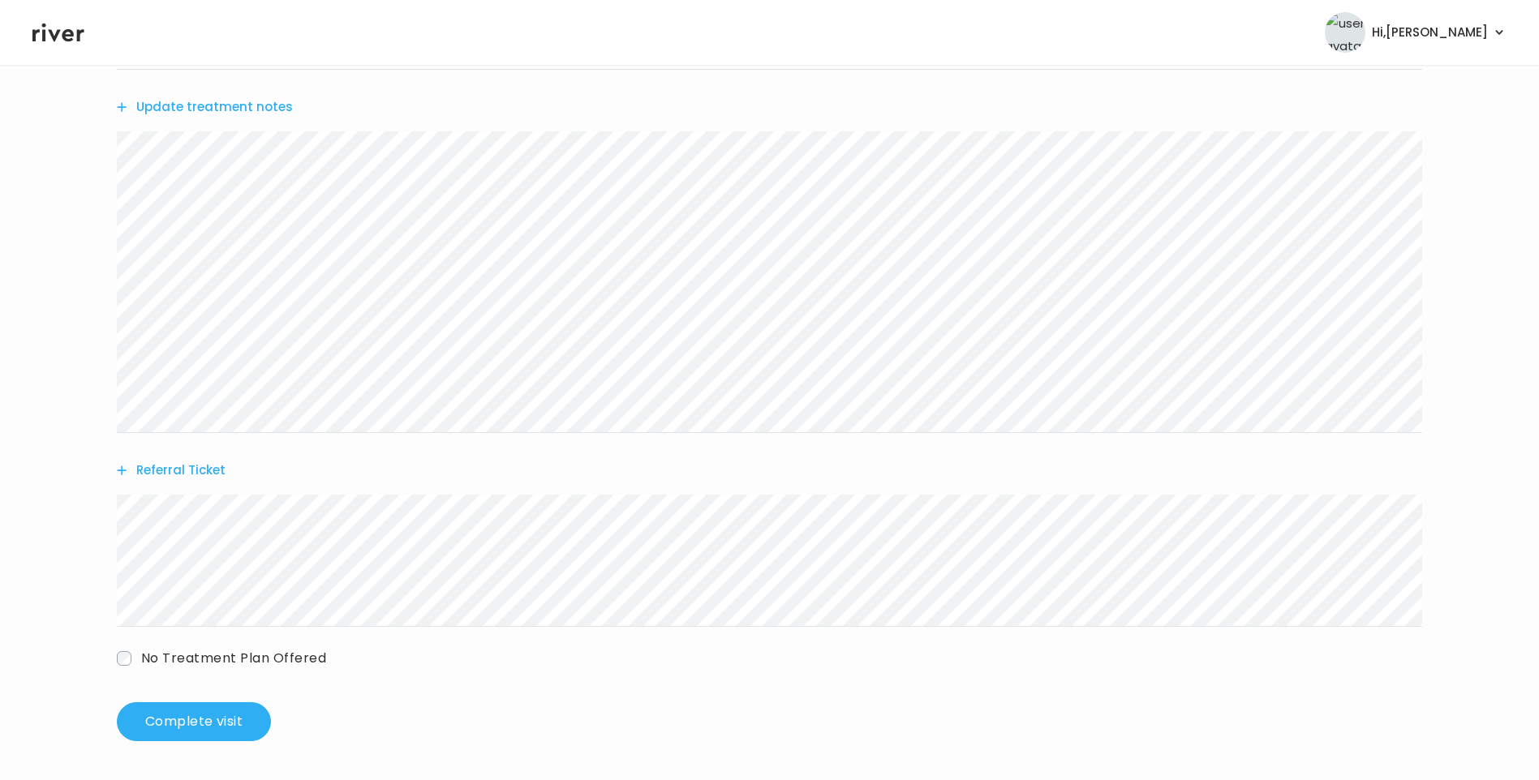
click at [157, 662] on span "No Treatment Plan Offered" at bounding box center [233, 658] width 185 height 19
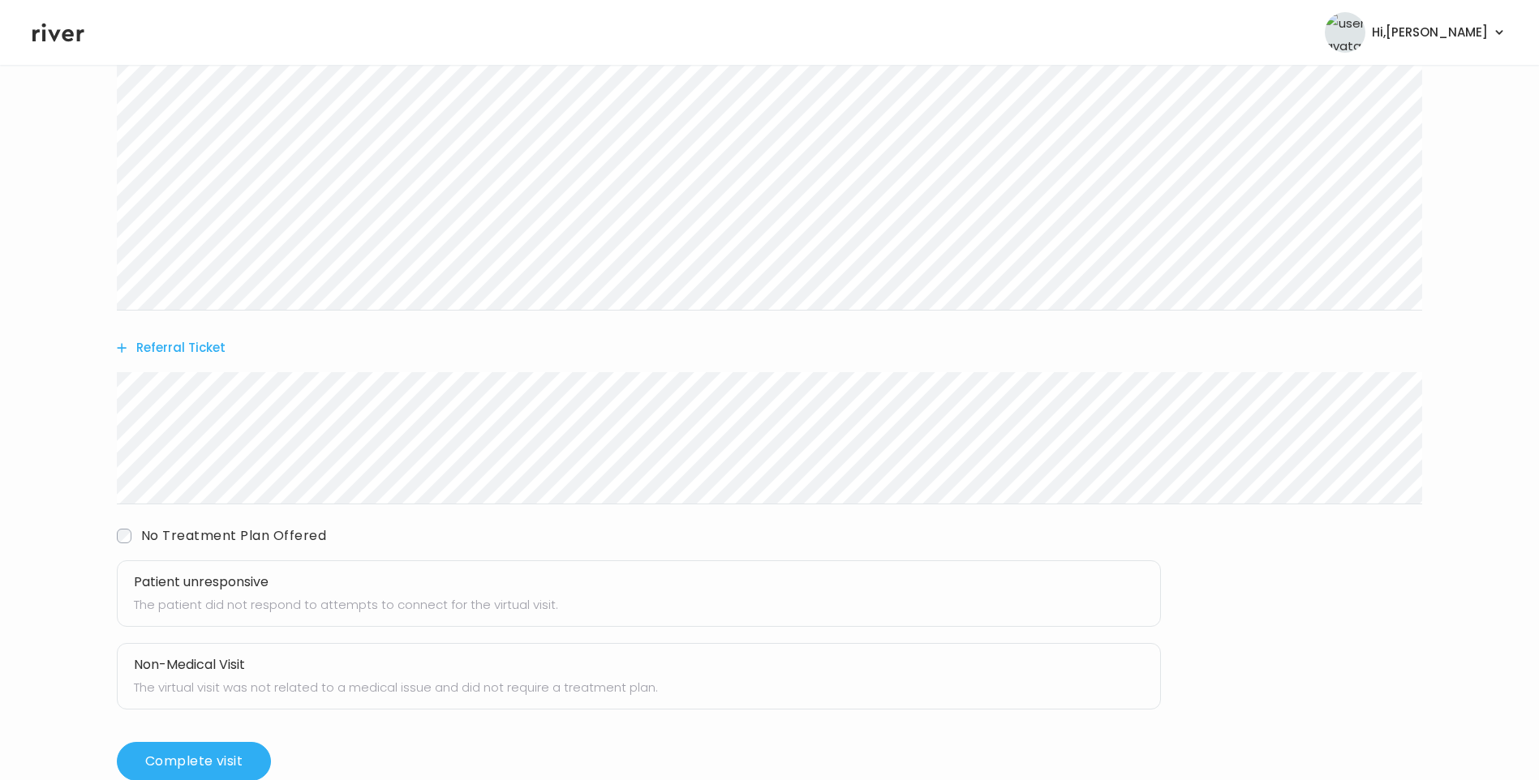
scroll to position [481, 0]
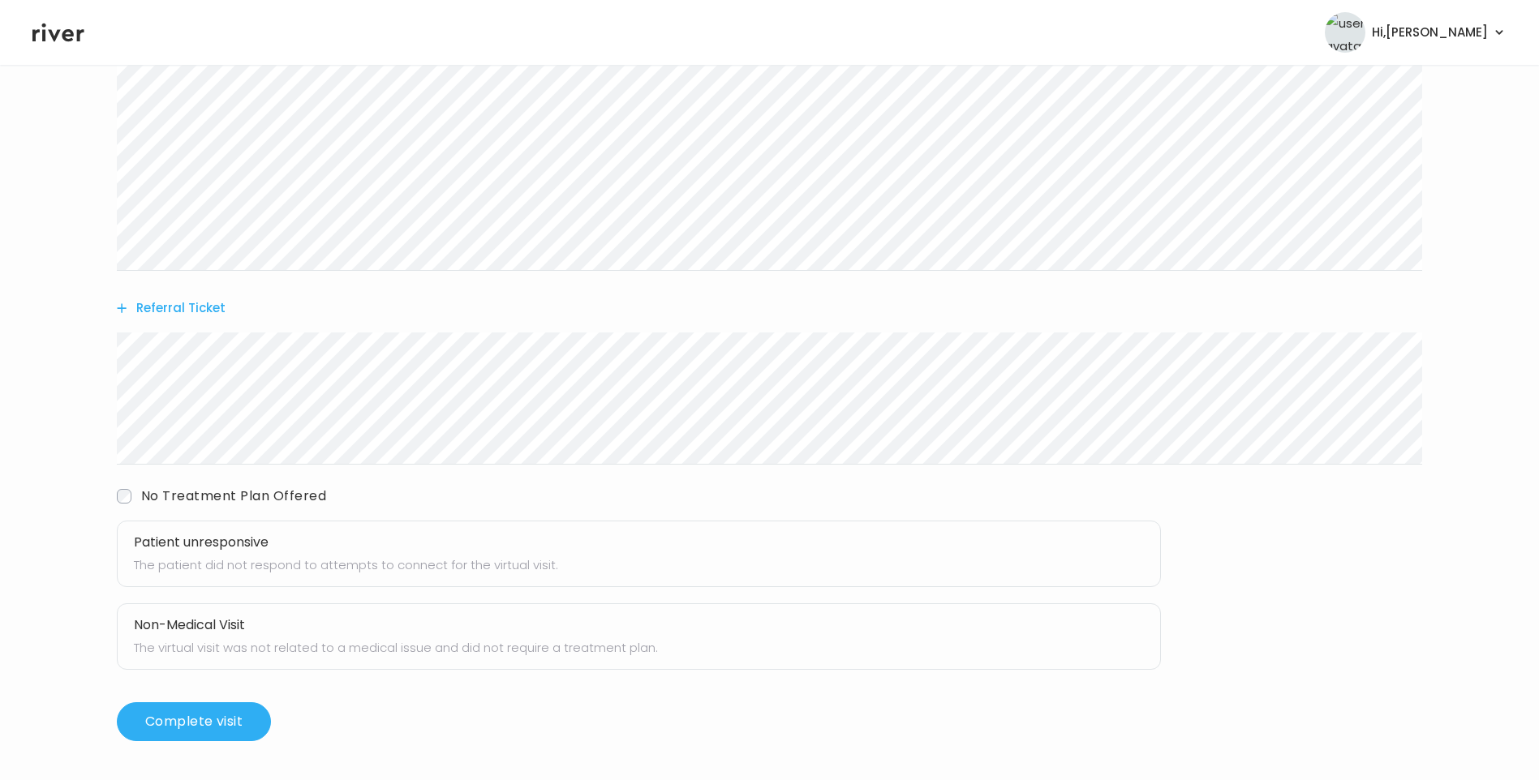
click at [233, 555] on p "The patient did not respond to attempts to connect for the virtual visit." at bounding box center [639, 565] width 1010 height 23
click at [221, 724] on button "Complete visit" at bounding box center [194, 721] width 154 height 39
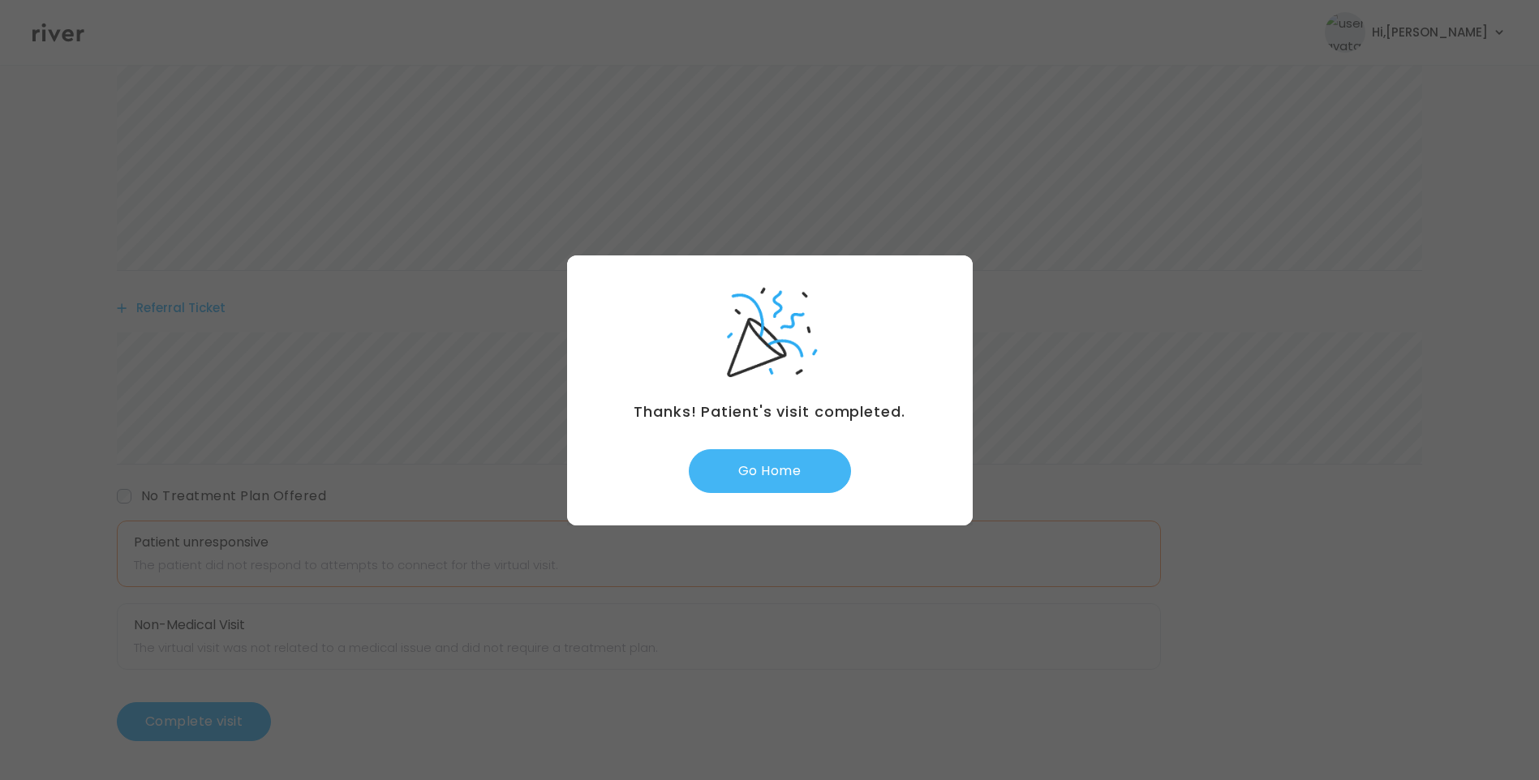
drag, startPoint x: 803, startPoint y: 472, endPoint x: 814, endPoint y: 472, distance: 11.4
click at [804, 472] on button "Go Home" at bounding box center [770, 471] width 162 height 44
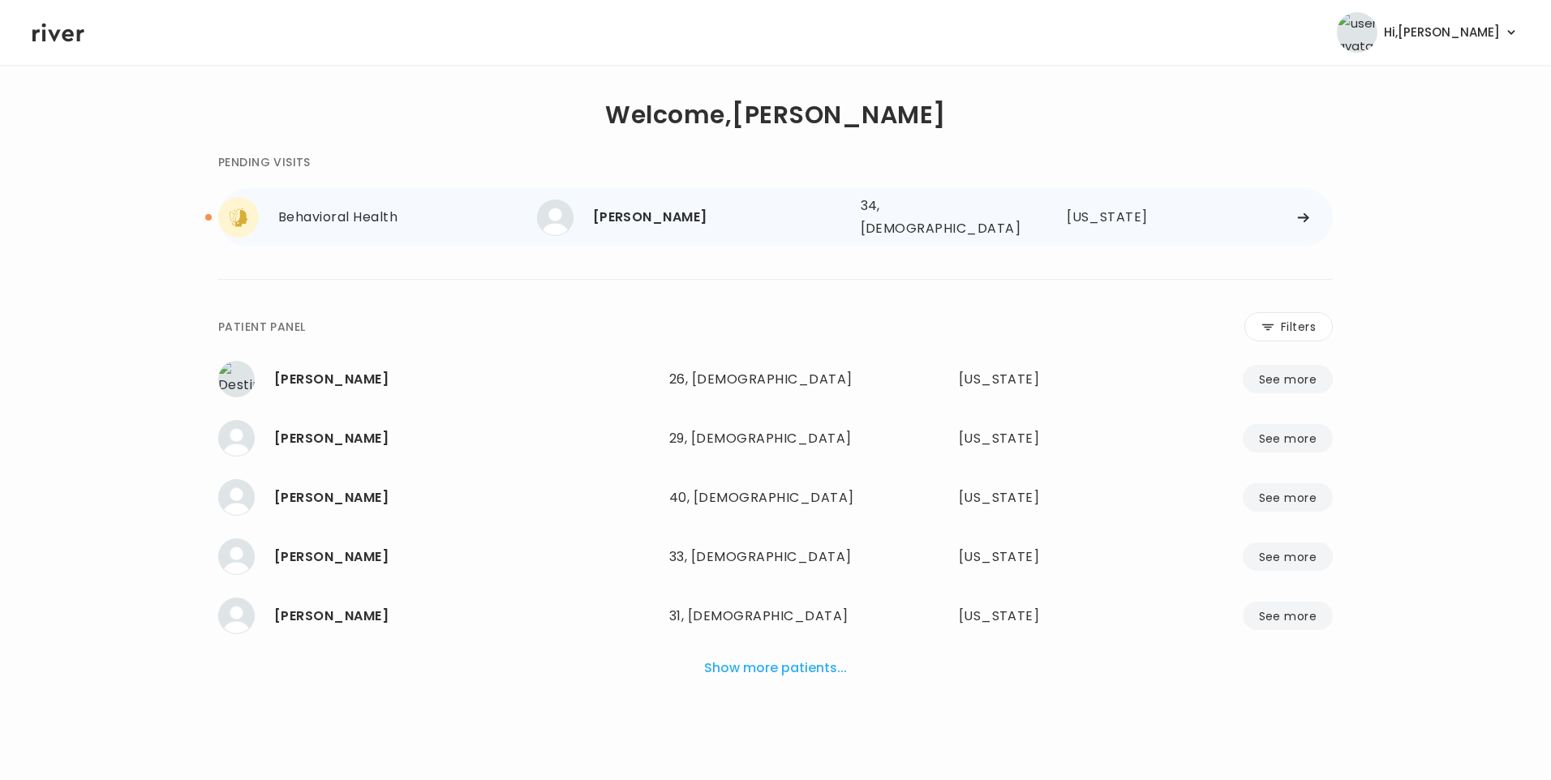
click at [674, 219] on div "[PERSON_NAME]" at bounding box center [720, 217] width 255 height 23
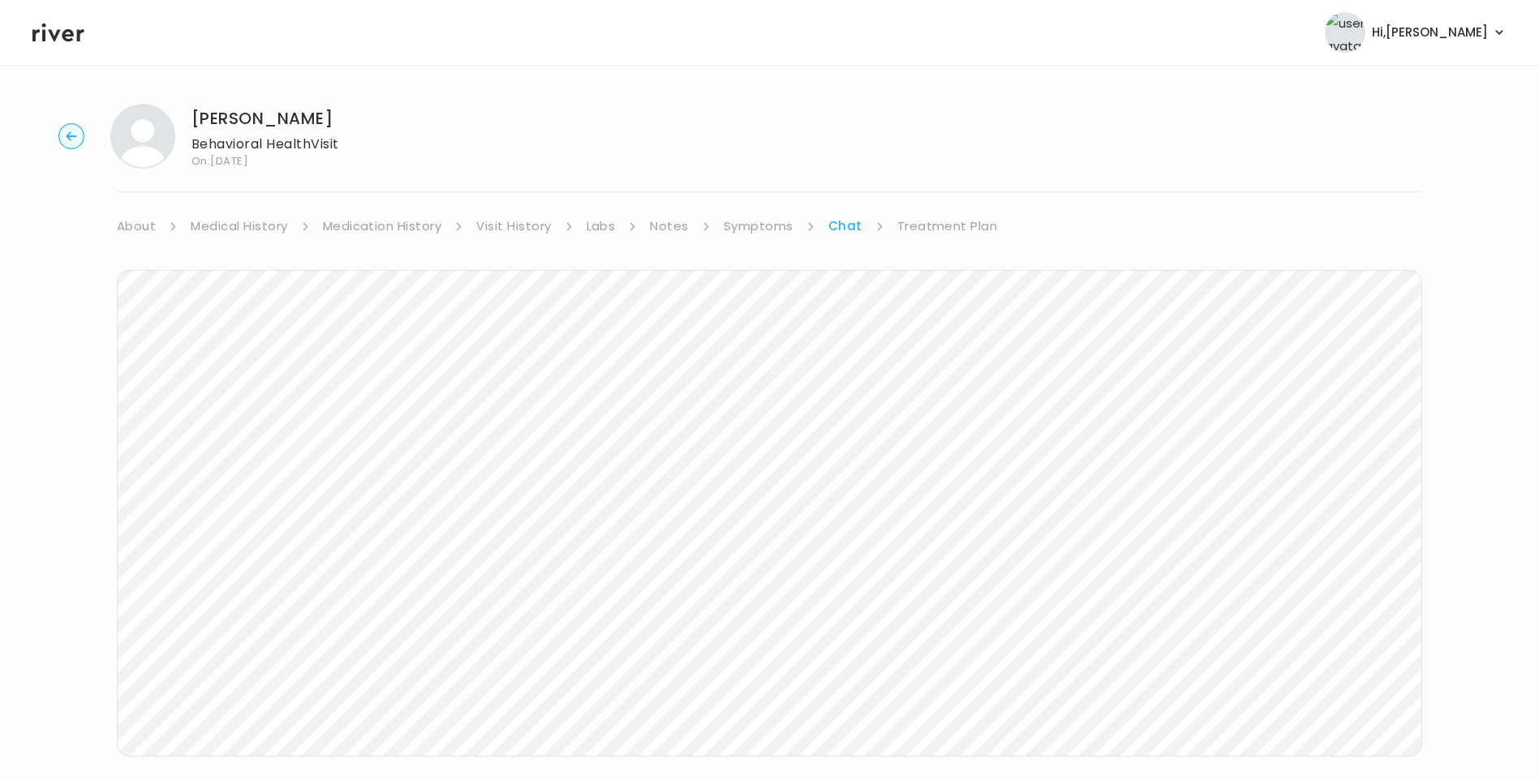
scroll to position [121, 0]
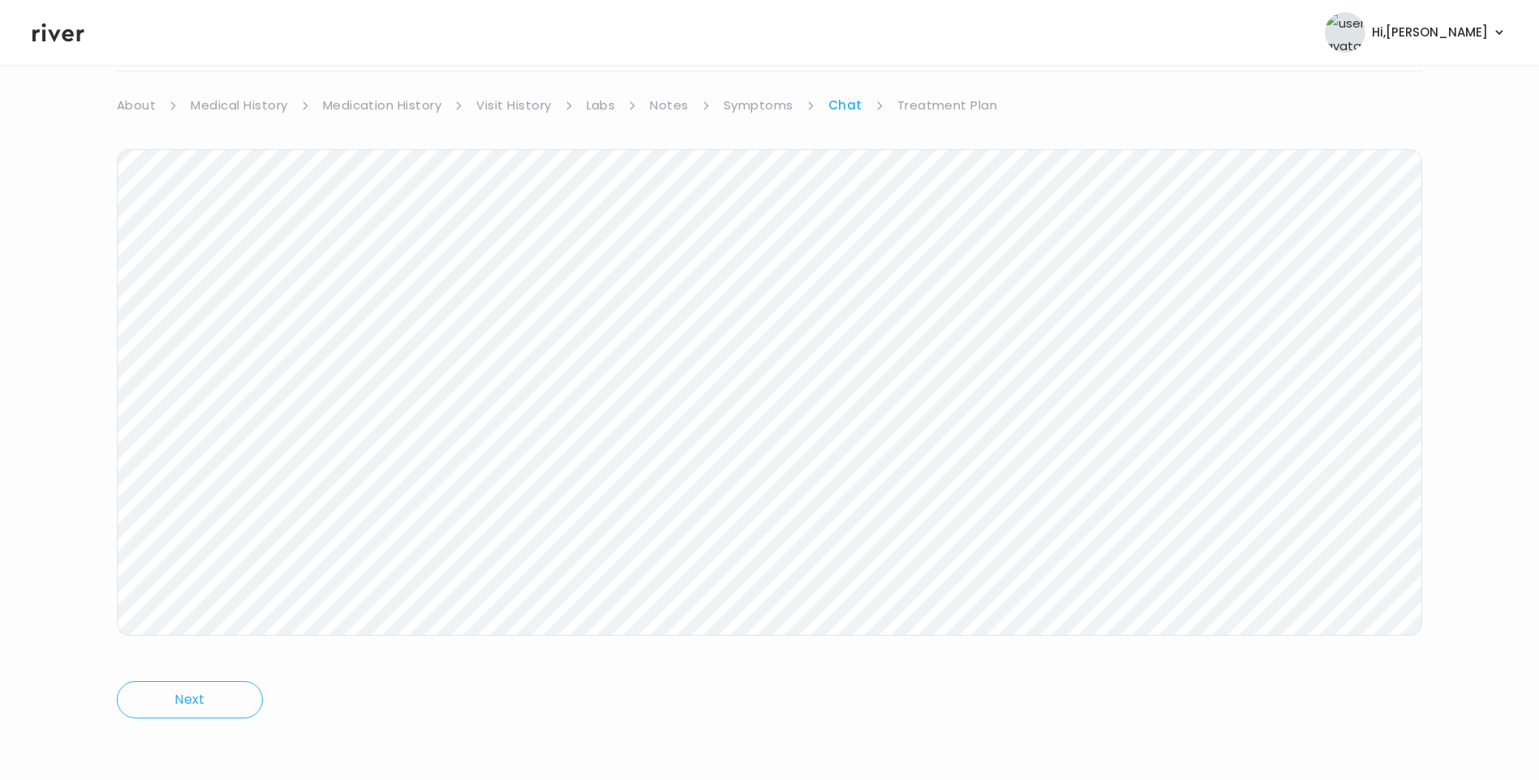
click at [236, 108] on link "Medical History" at bounding box center [239, 105] width 97 height 23
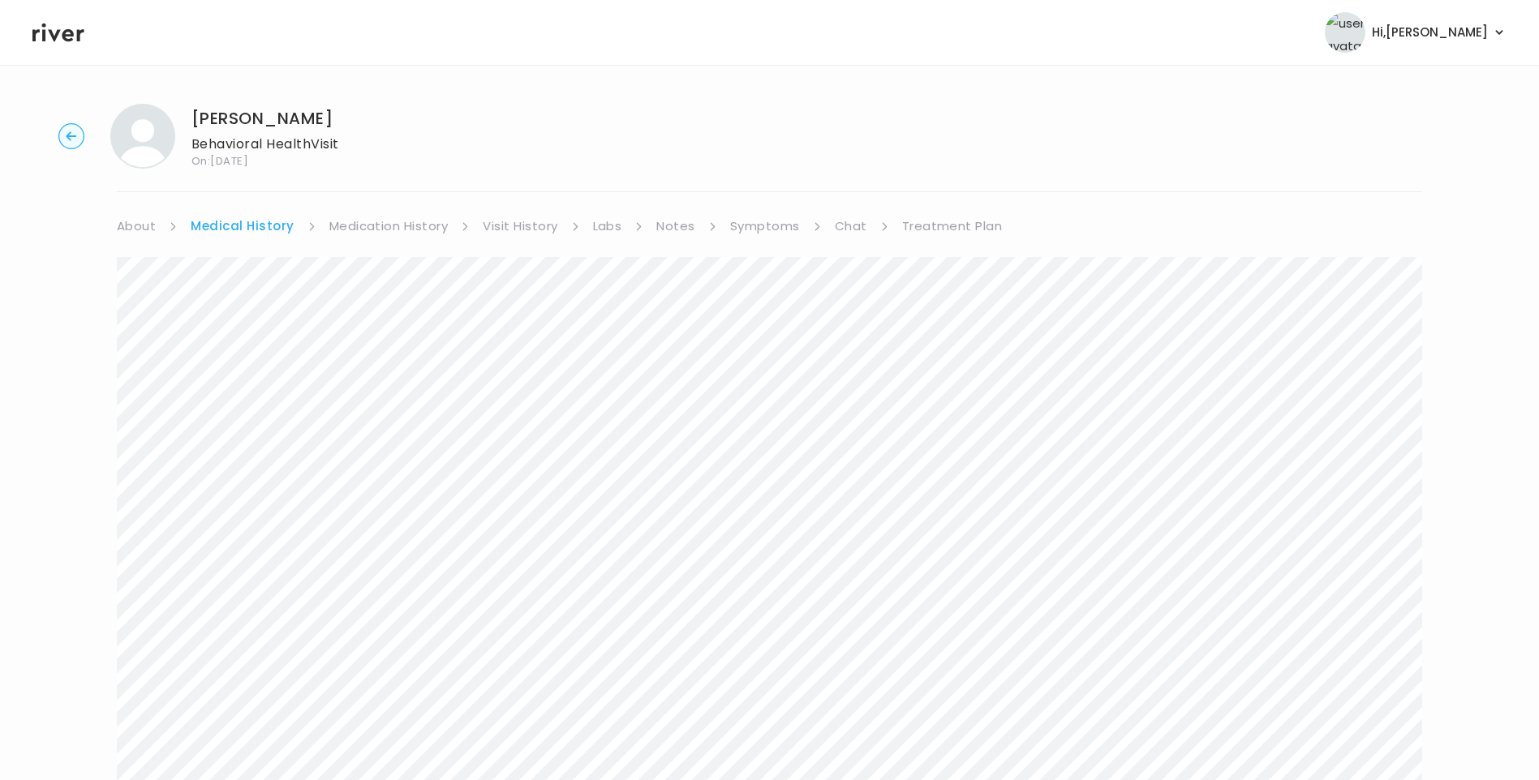
click at [144, 223] on link "About" at bounding box center [136, 226] width 39 height 23
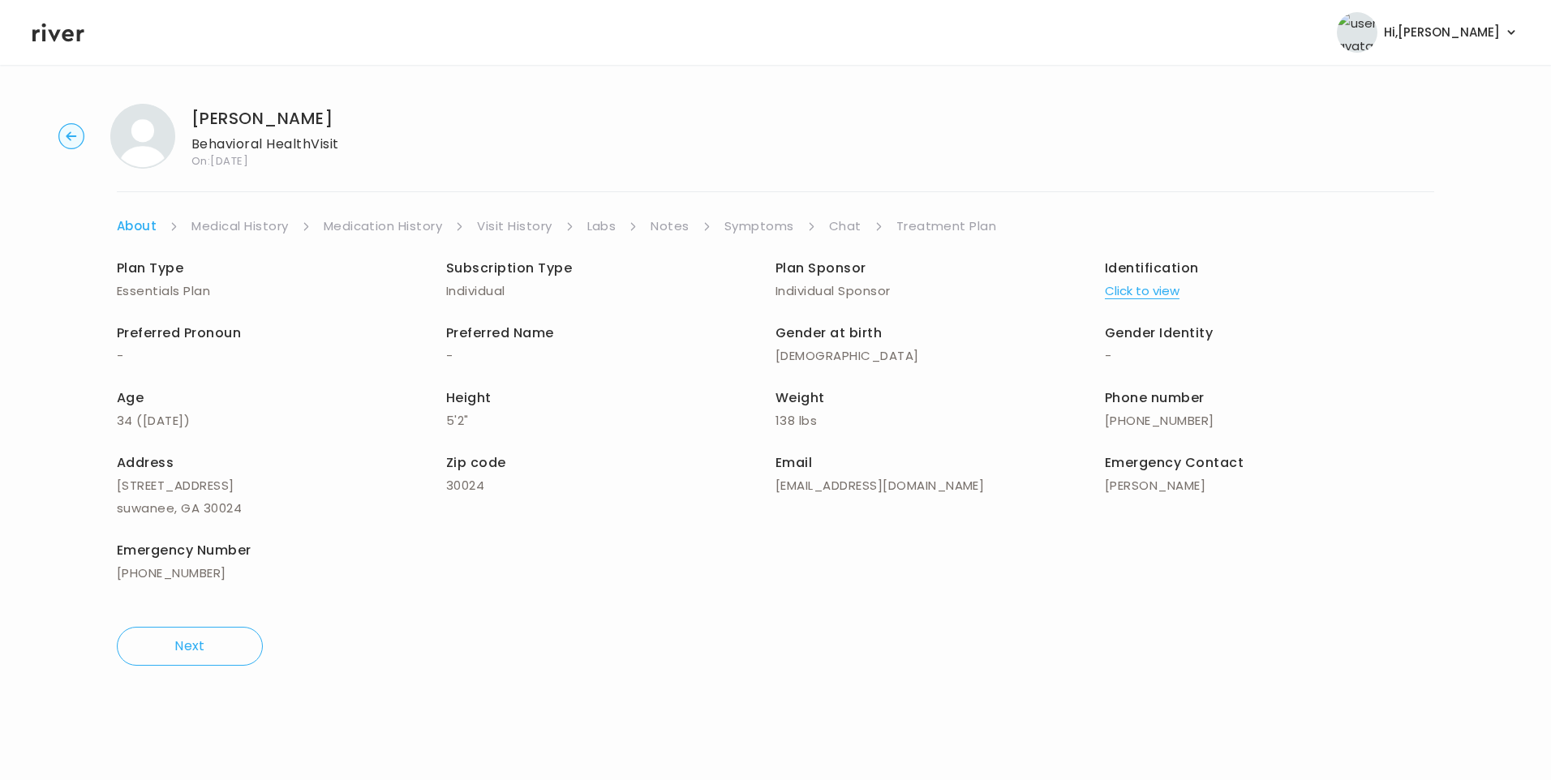
click at [953, 233] on link "Treatment Plan" at bounding box center [946, 226] width 101 height 23
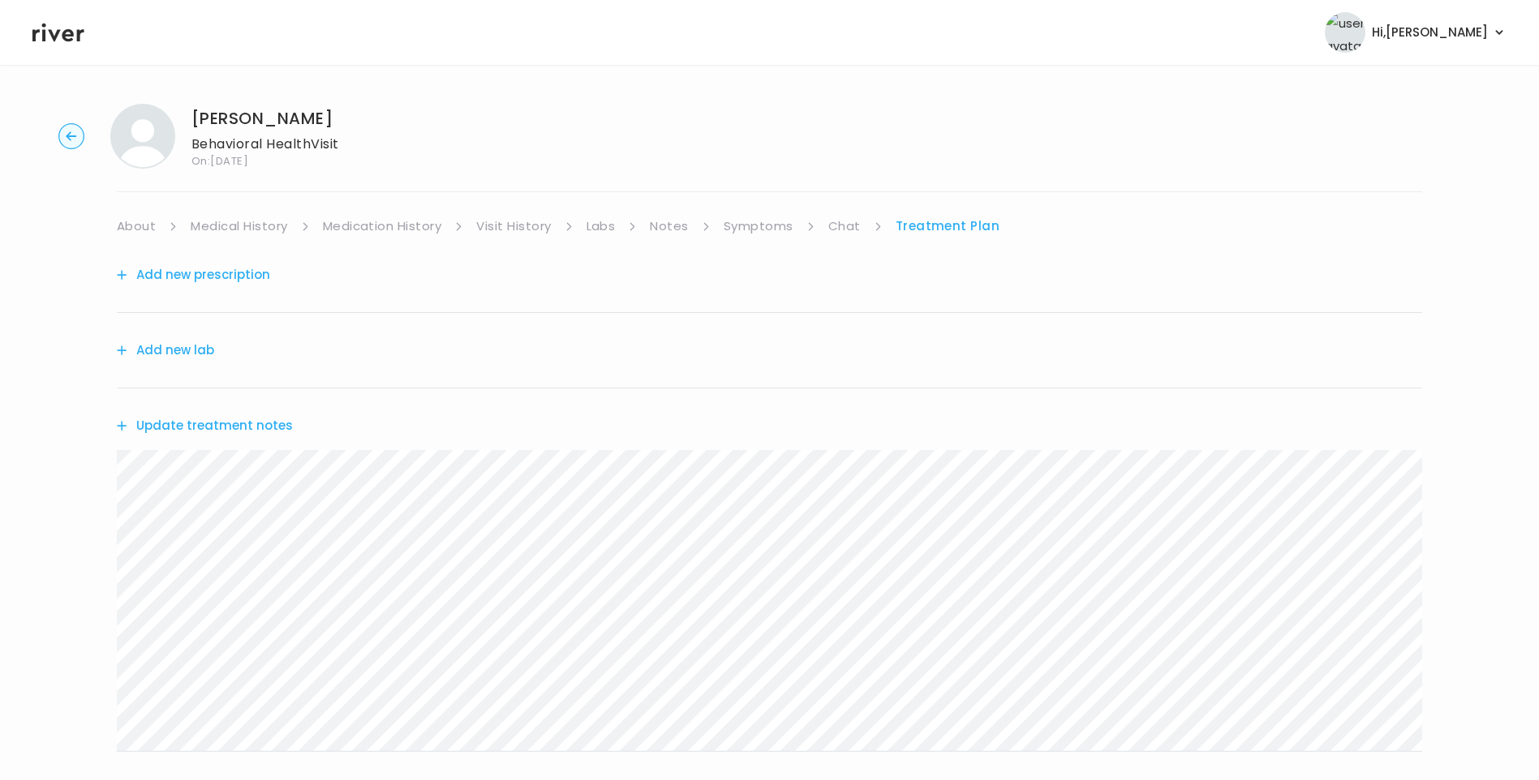
click at [849, 227] on link "Chat" at bounding box center [844, 226] width 32 height 23
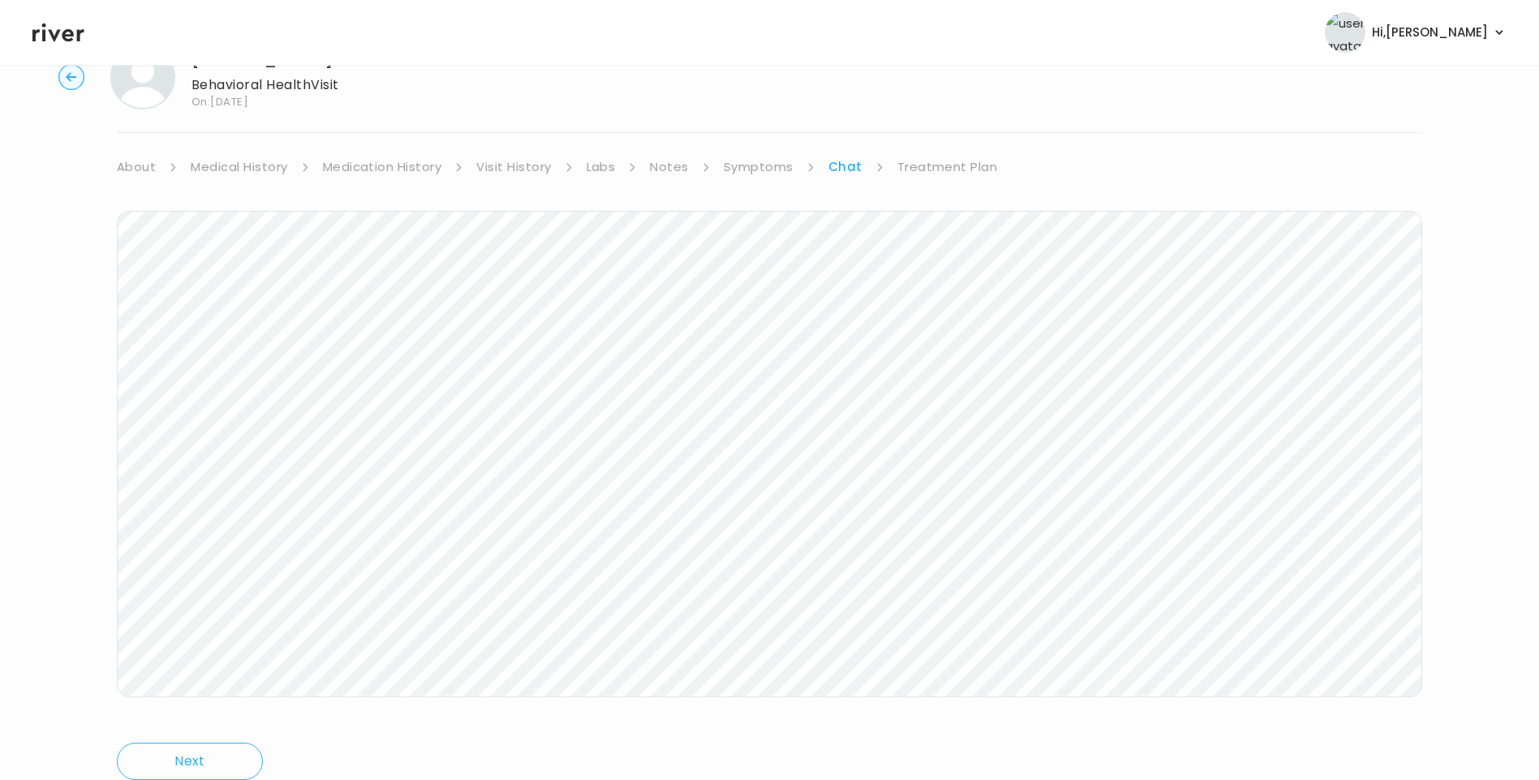
scroll to position [121, 0]
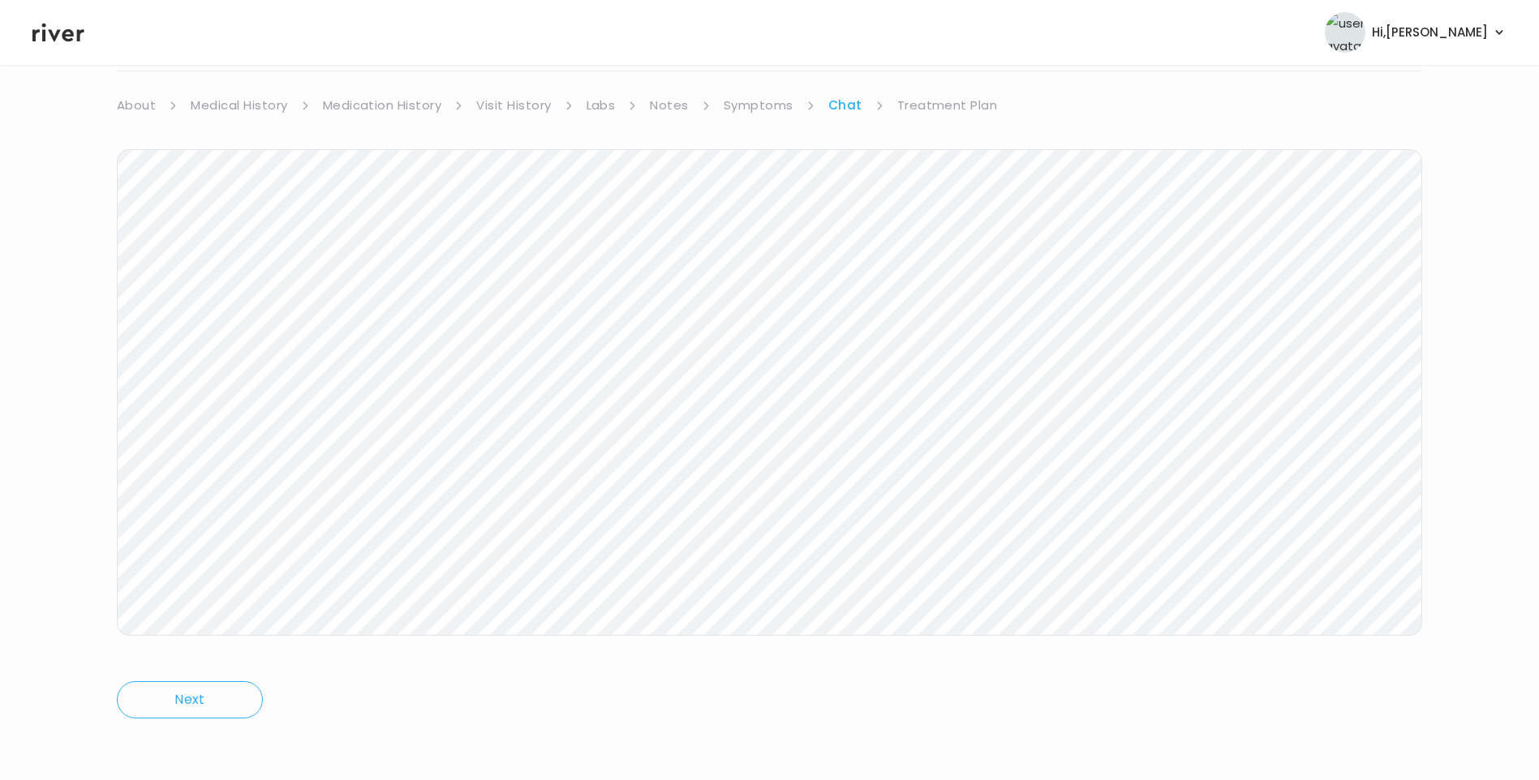
click at [993, 103] on ul "About Medical History Medication History Visit History Labs Notes Symptoms Chat…" at bounding box center [769, 105] width 1305 height 23
click at [975, 108] on link "Treatment Plan" at bounding box center [947, 105] width 101 height 23
click at [224, 302] on button "Update treatment notes" at bounding box center [205, 305] width 176 height 23
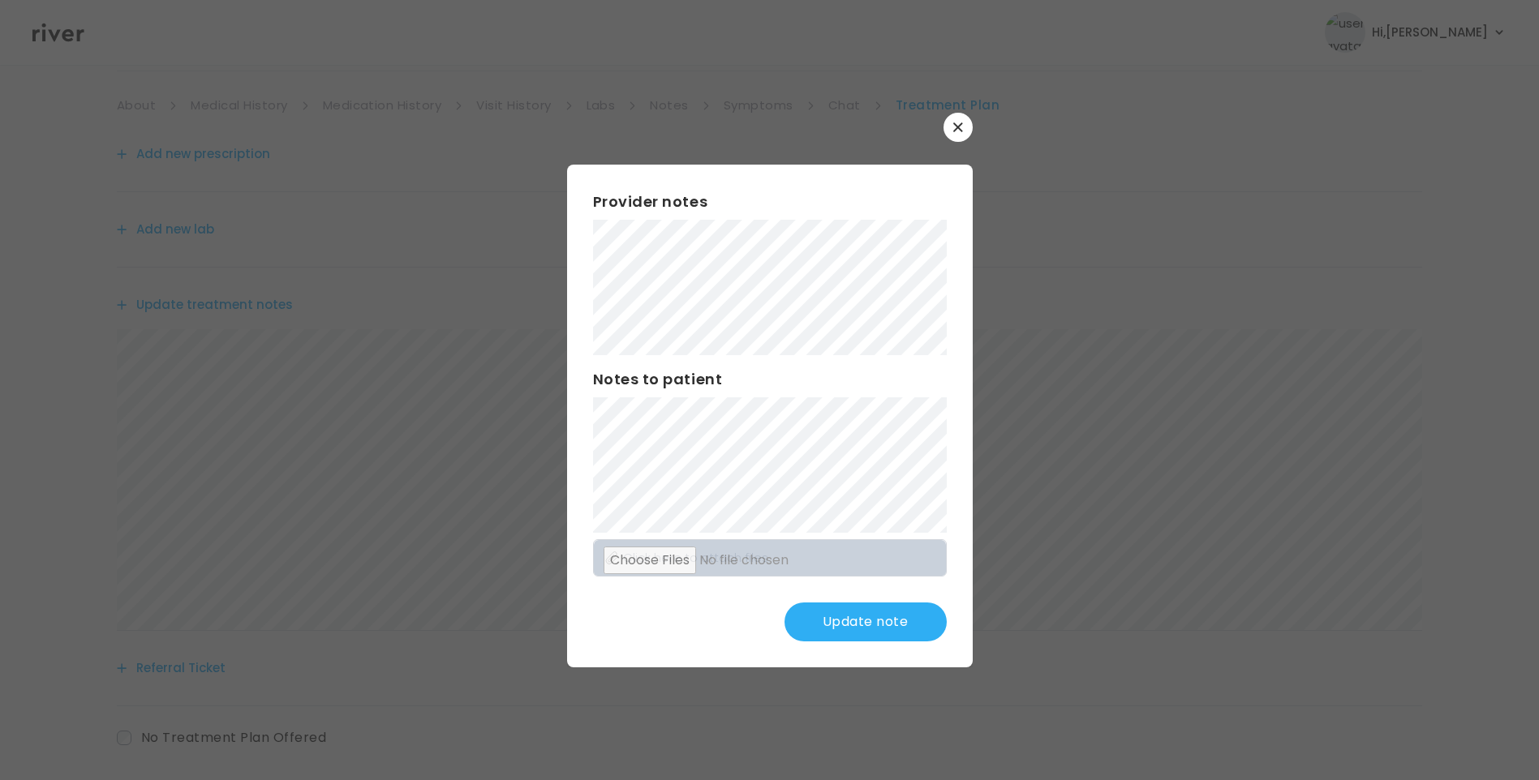
click at [867, 632] on button "Update note" at bounding box center [865, 622] width 162 height 39
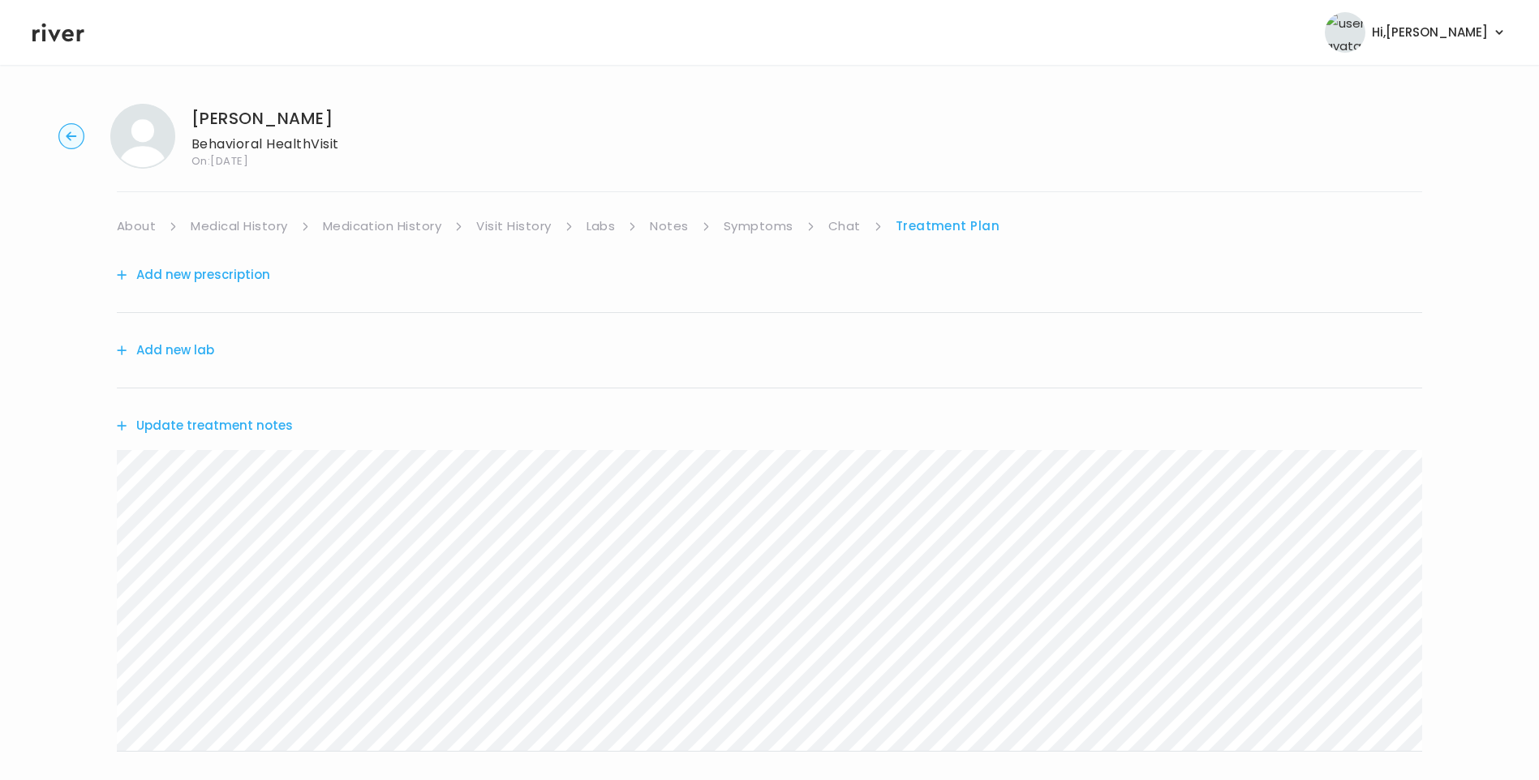
click at [52, 35] on icon at bounding box center [58, 33] width 52 height 19
